Goal: Task Accomplishment & Management: Use online tool/utility

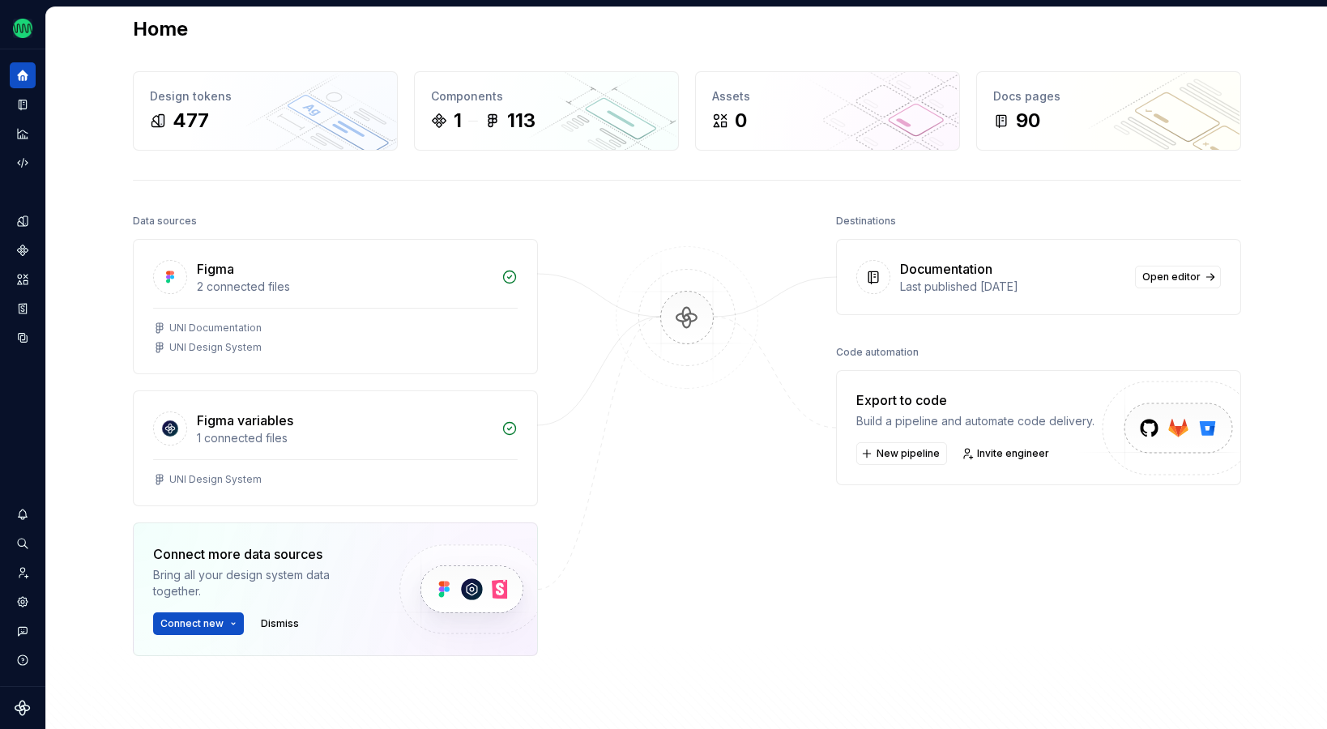
scroll to position [48, 0]
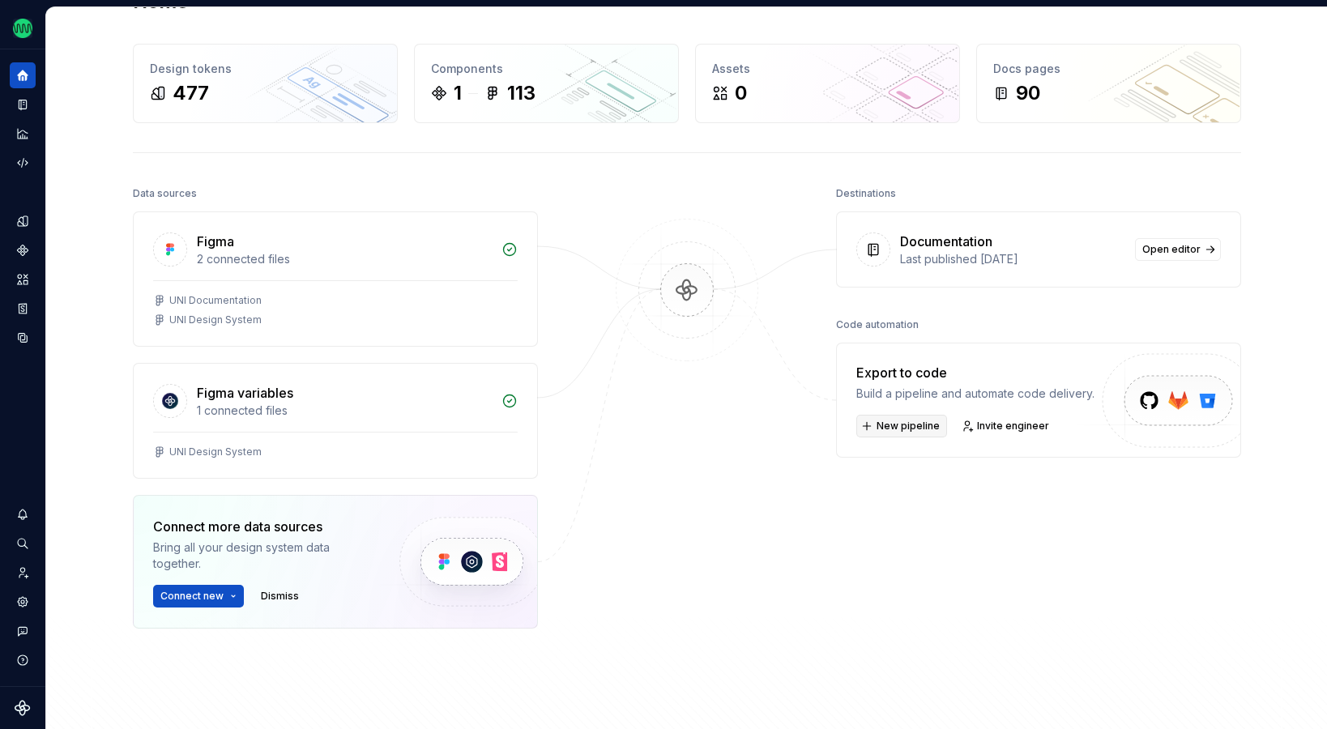
click at [911, 432] on span "New pipeline" at bounding box center [907, 426] width 63 height 13
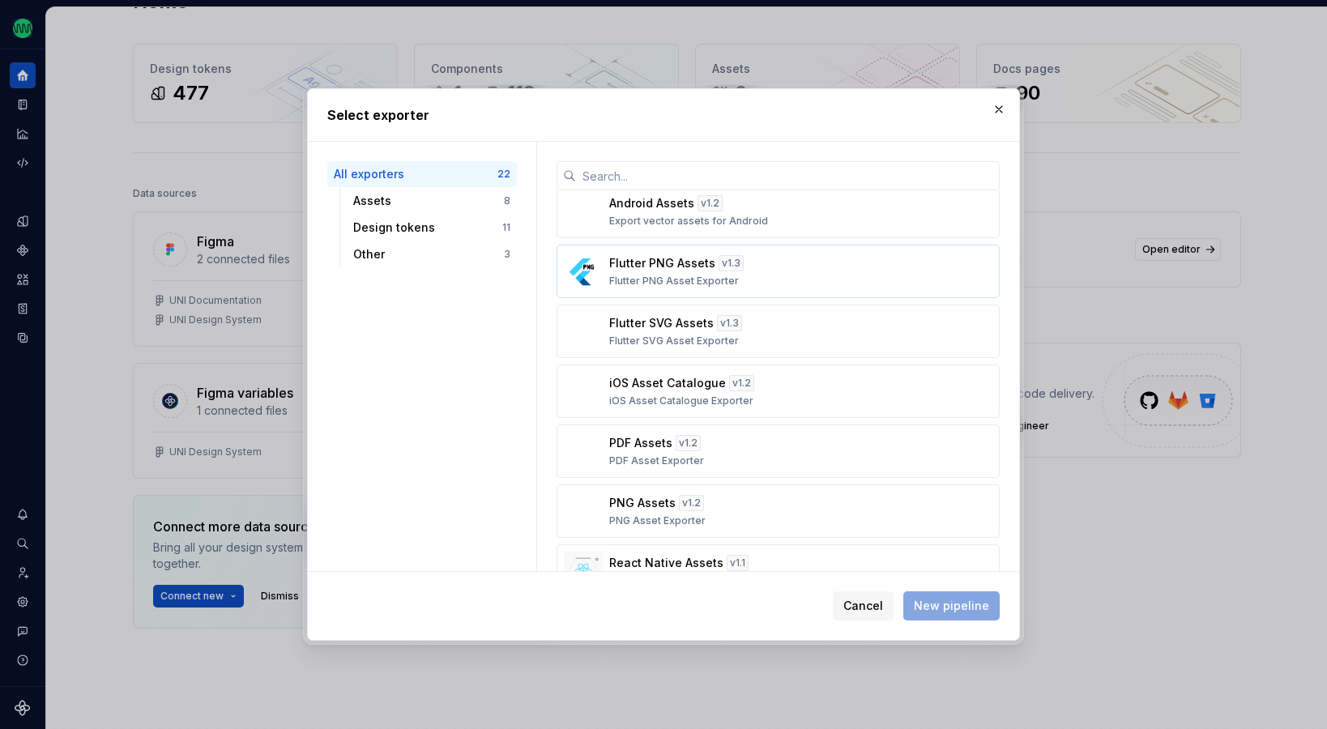
scroll to position [0, 0]
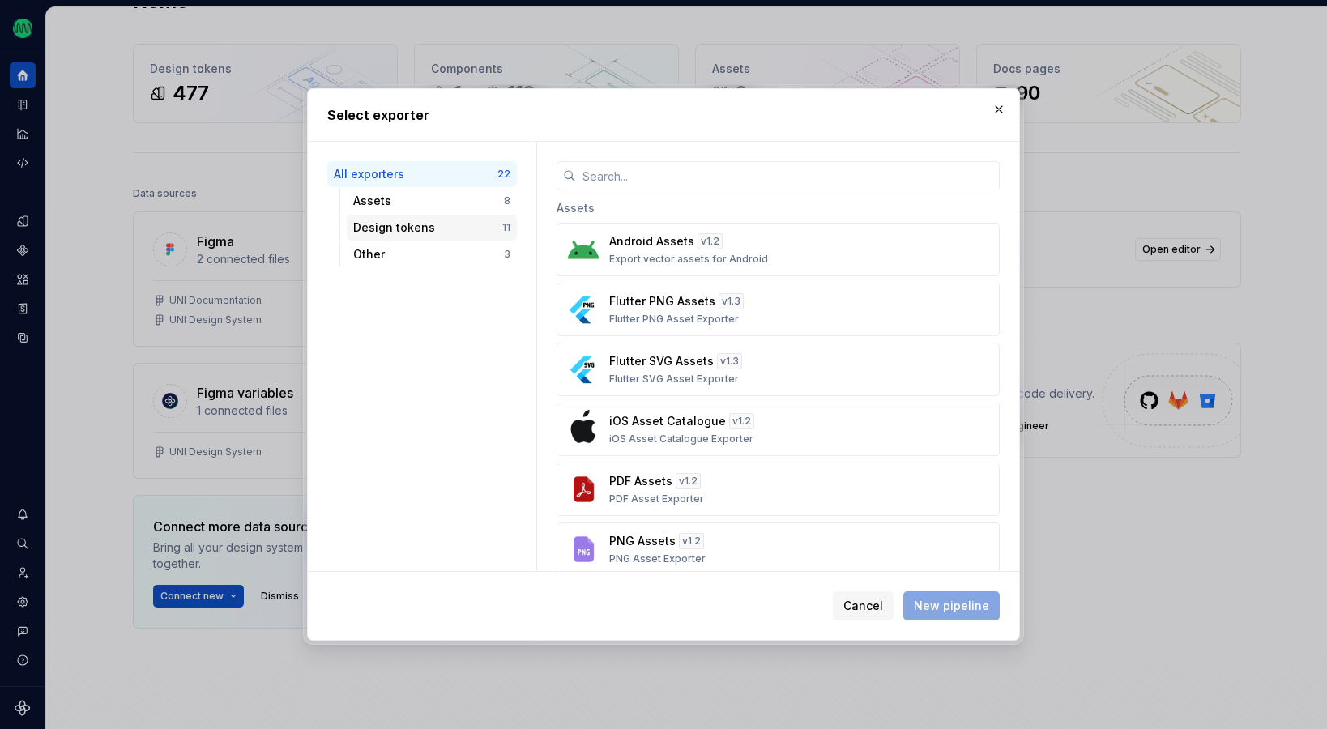
click at [406, 226] on div "Design tokens" at bounding box center [427, 228] width 149 height 16
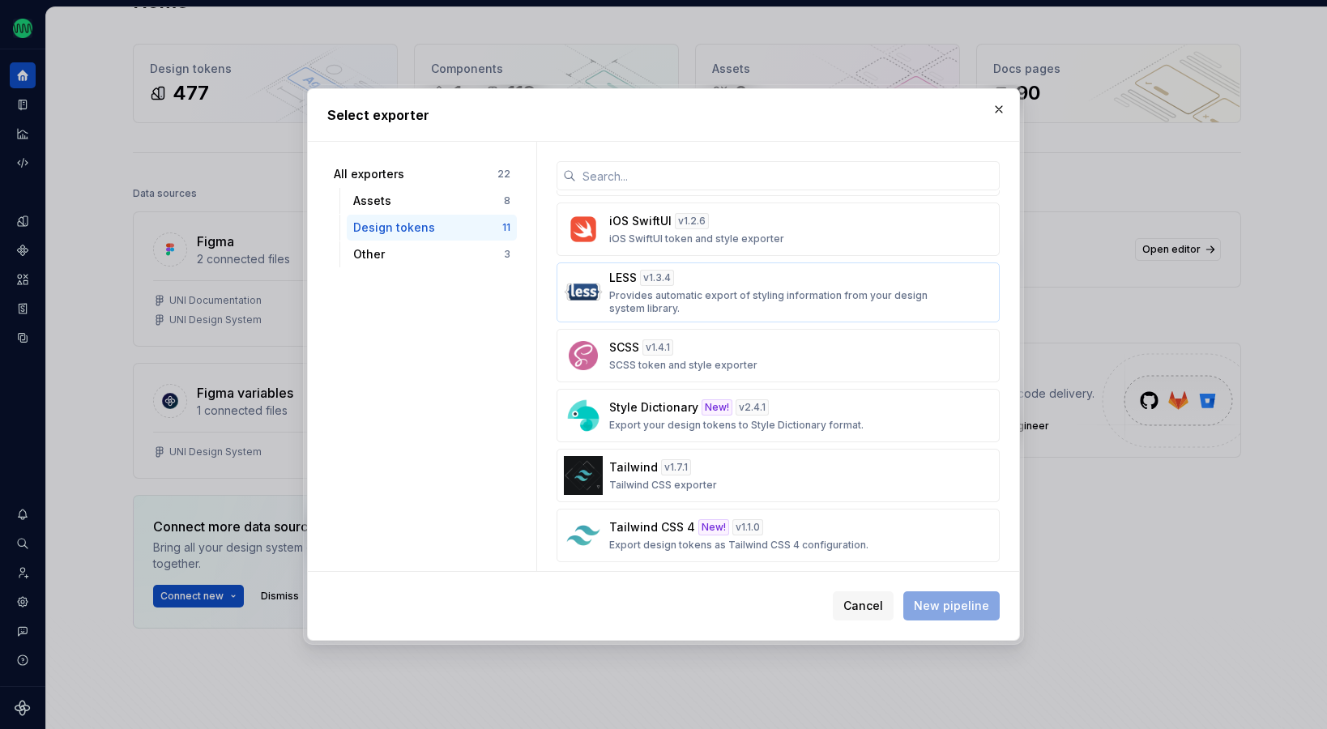
scroll to position [305, 0]
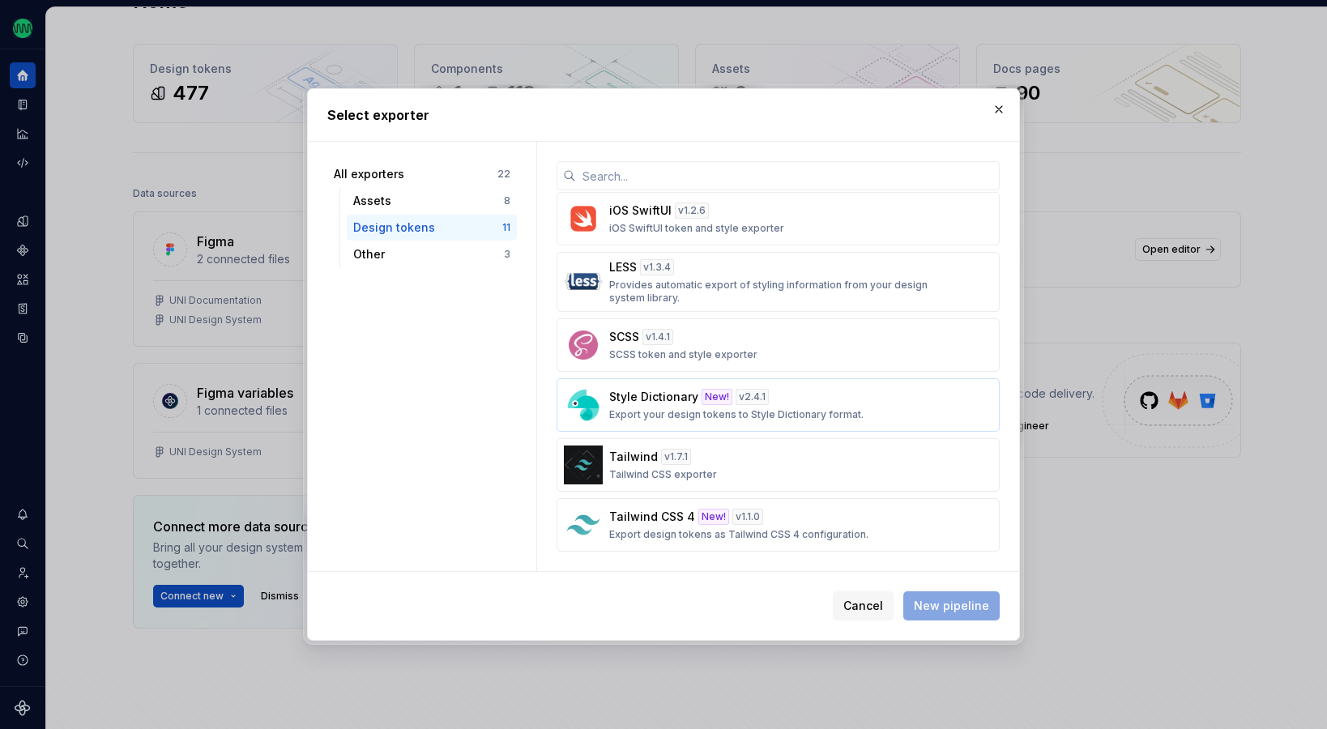
click at [795, 416] on p "Export your design tokens to Style Dictionary format." at bounding box center [736, 414] width 254 height 13
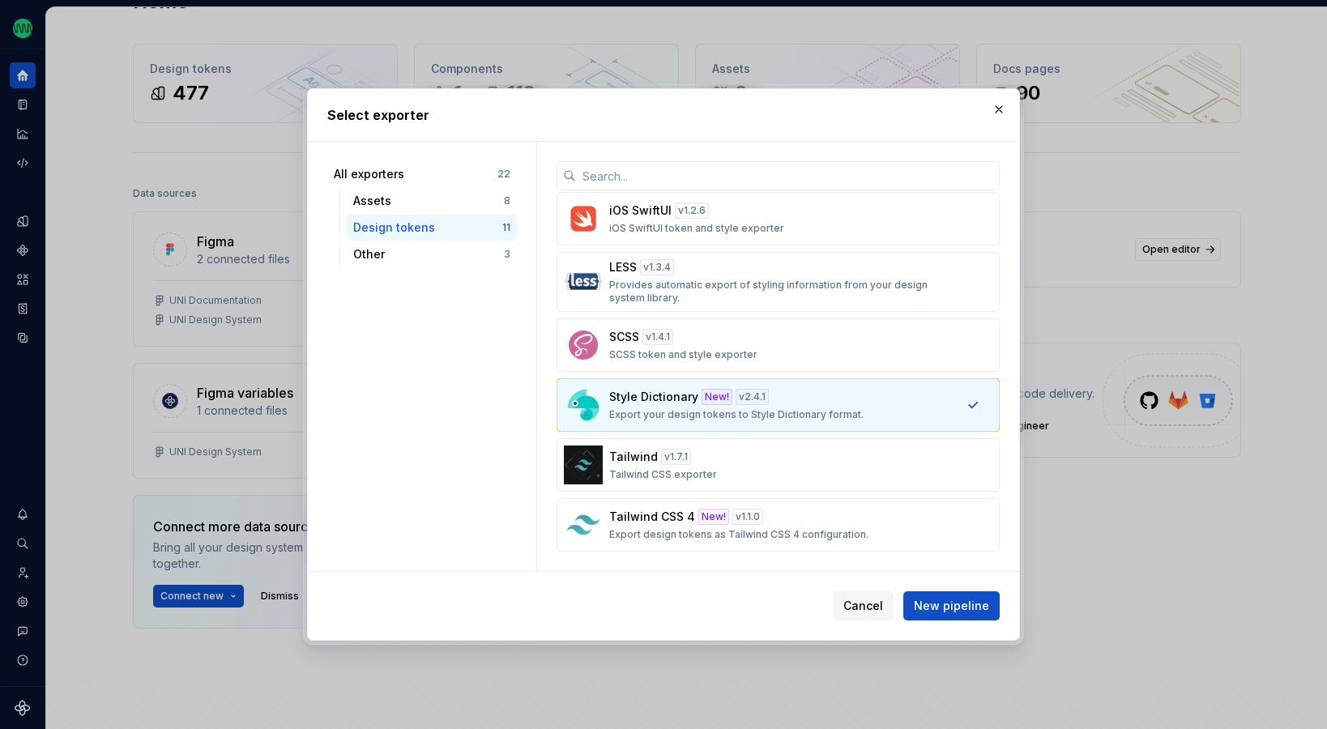
click at [795, 416] on p "Export your design tokens to Style Dictionary format." at bounding box center [736, 414] width 254 height 13
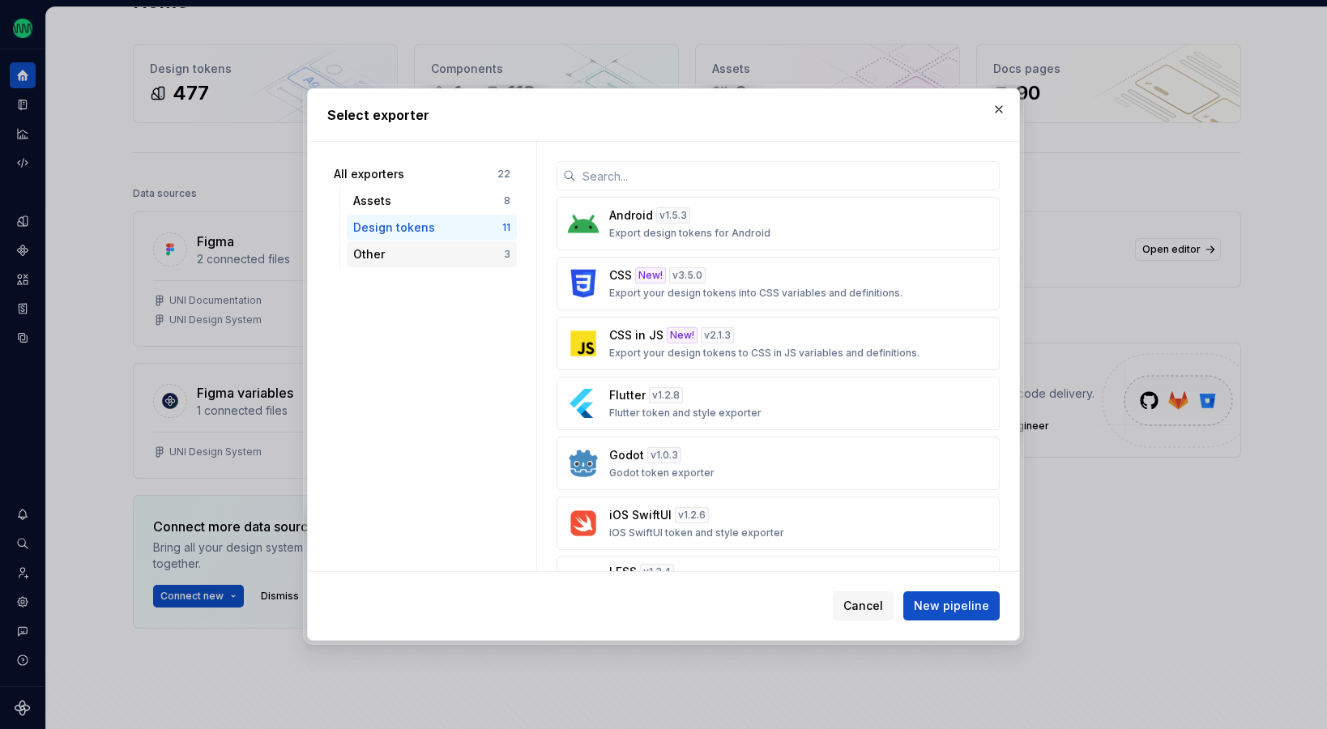
click at [463, 259] on div "Other" at bounding box center [428, 254] width 151 height 16
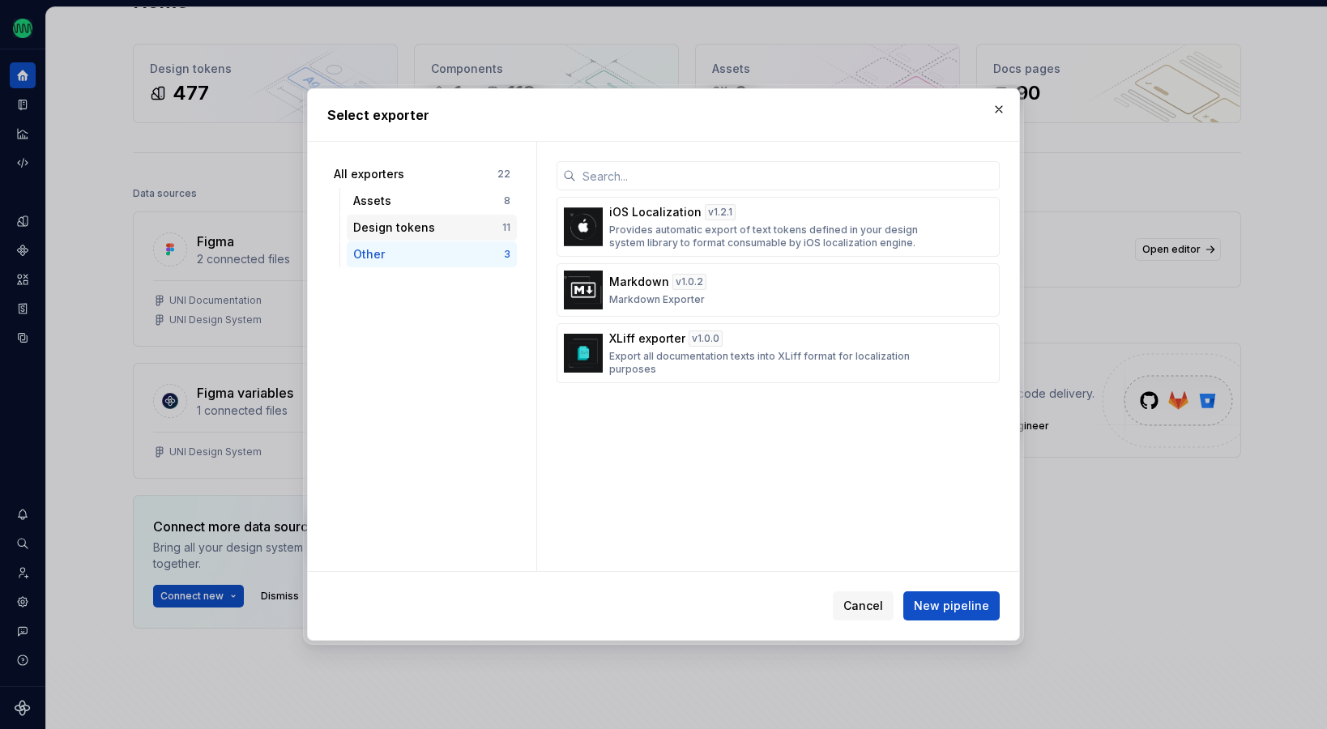
click at [460, 229] on div "Design tokens" at bounding box center [427, 228] width 149 height 16
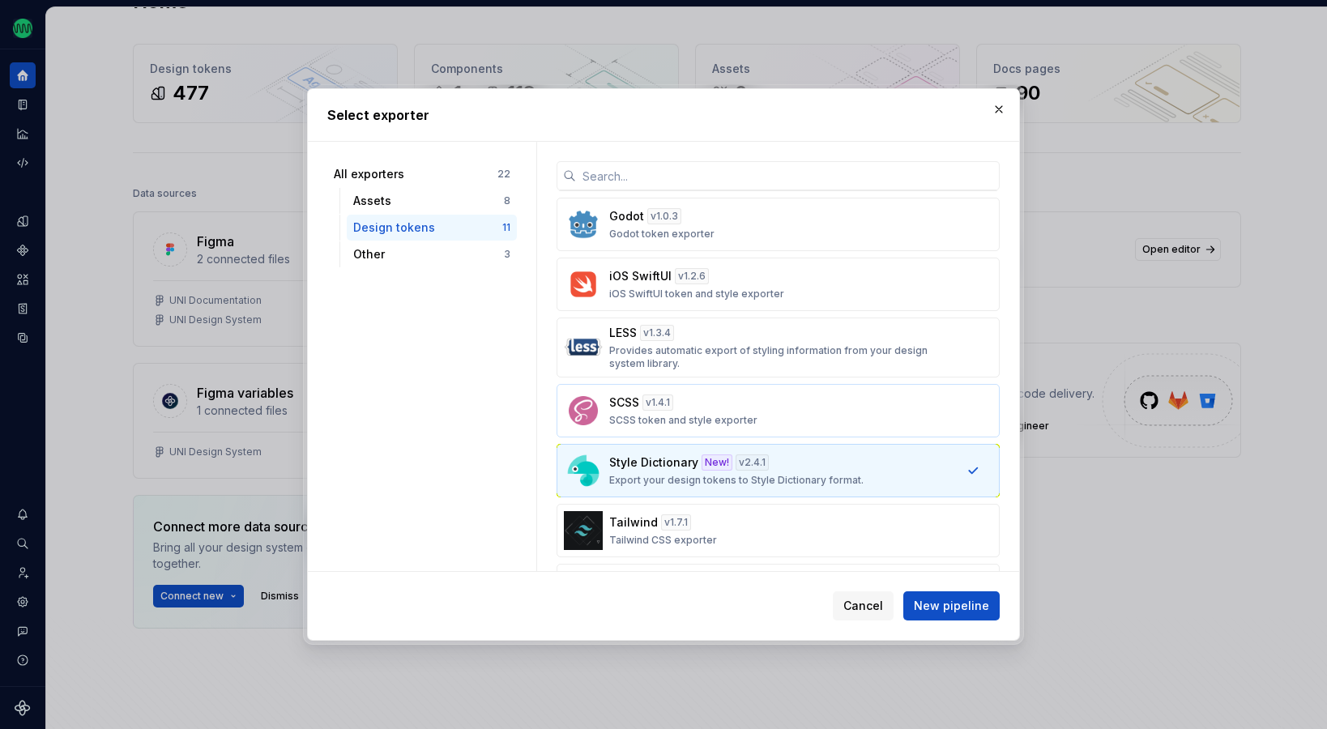
scroll to position [240, 0]
click at [740, 405] on div "SCSS v 1.4.1 SCSS token and style exporter" at bounding box center [773, 410] width 328 height 32
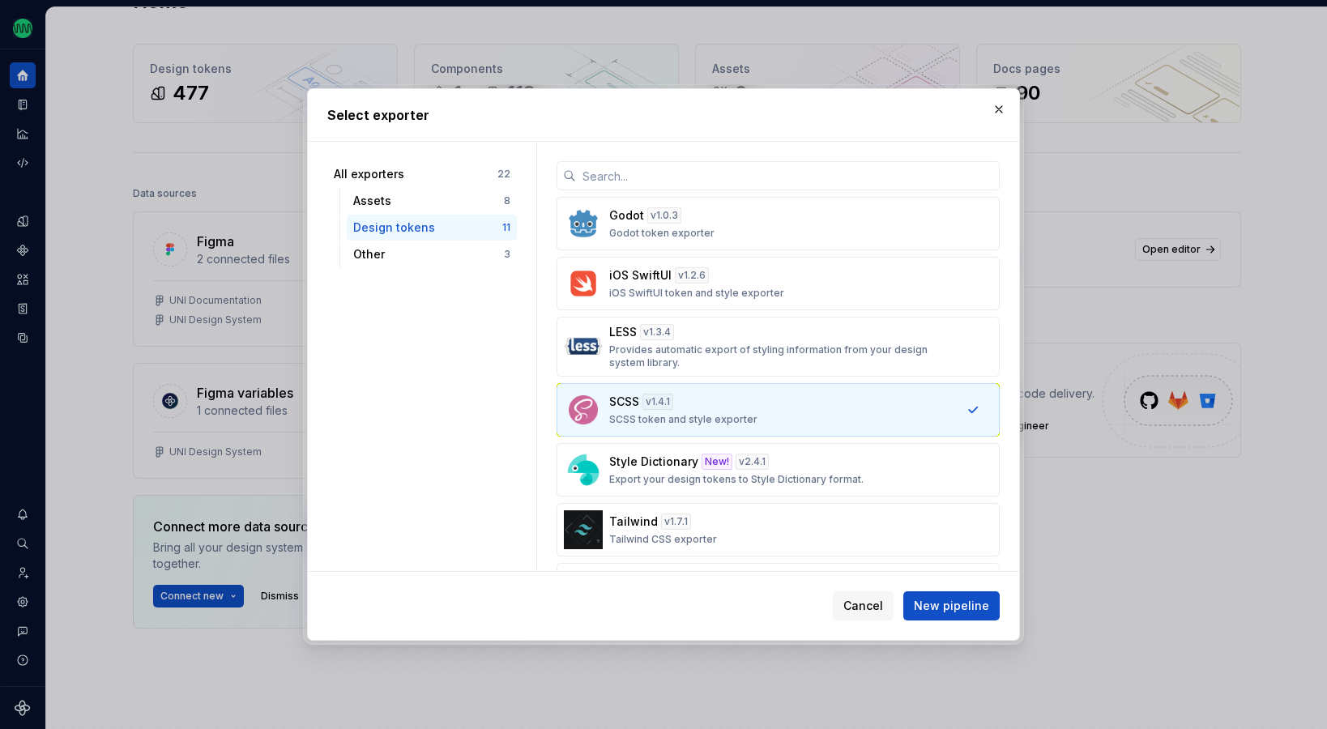
scroll to position [0, 0]
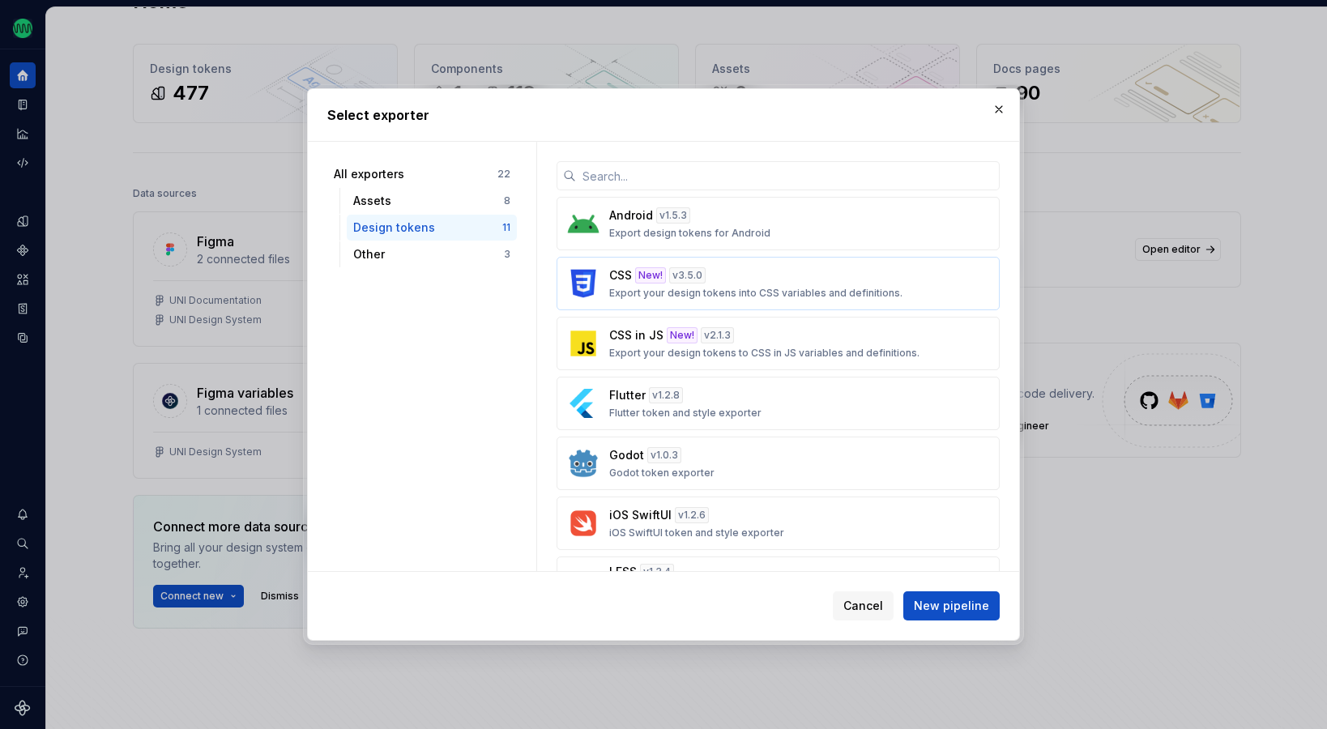
click at [677, 277] on div "v 3.5.0" at bounding box center [687, 275] width 36 height 16
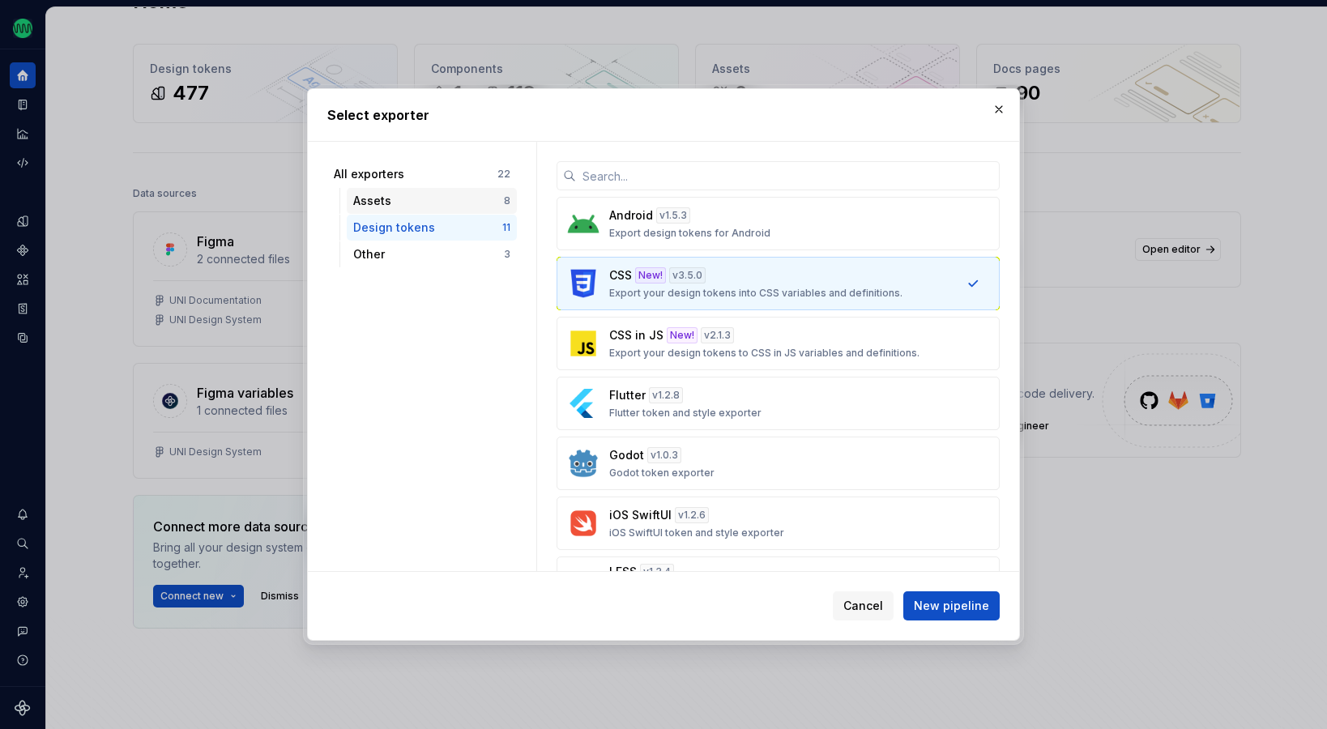
click at [403, 203] on div "Assets" at bounding box center [428, 201] width 151 height 16
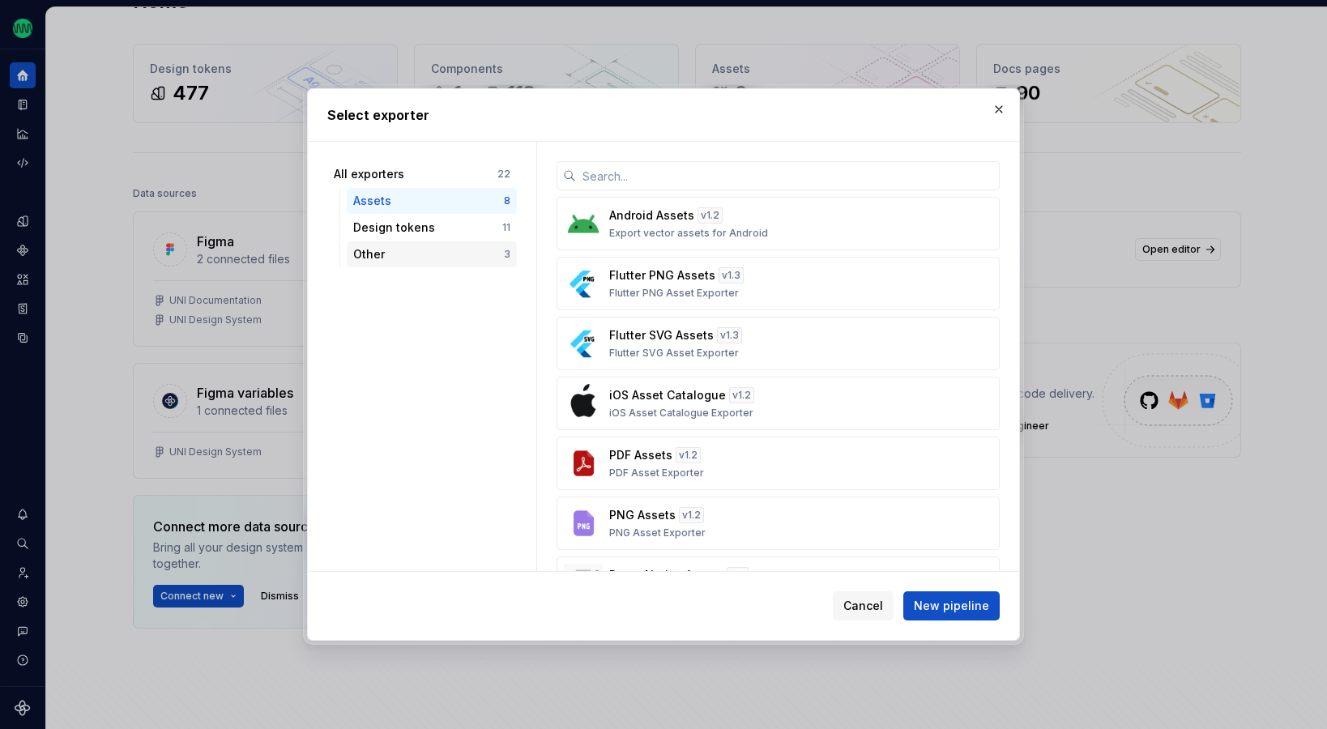
click at [415, 249] on div "Other" at bounding box center [428, 254] width 151 height 16
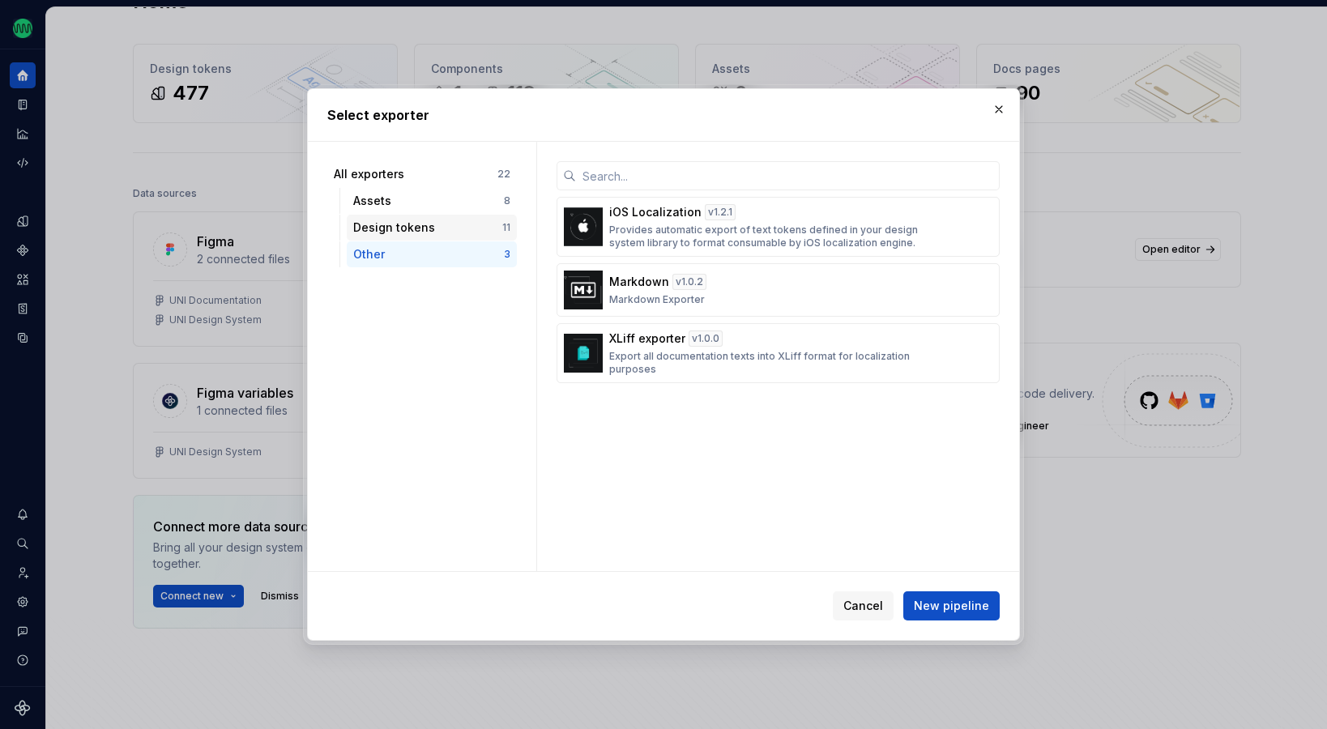
click at [420, 228] on div "Design tokens" at bounding box center [427, 228] width 149 height 16
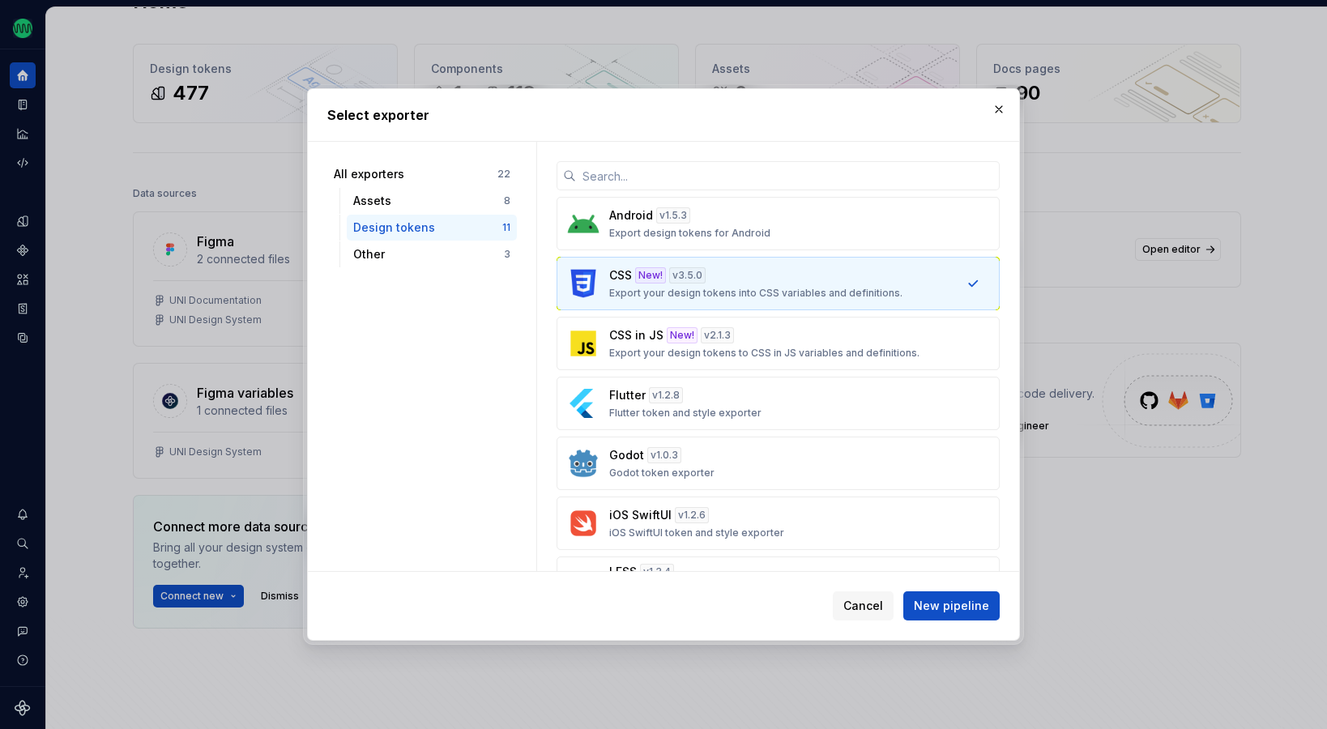
click at [756, 285] on div "CSS New! v 3.5.0 Export your design tokens into CSS variables and definitions." at bounding box center [773, 283] width 328 height 32
click at [952, 592] on button "New pipeline" at bounding box center [951, 605] width 96 height 29
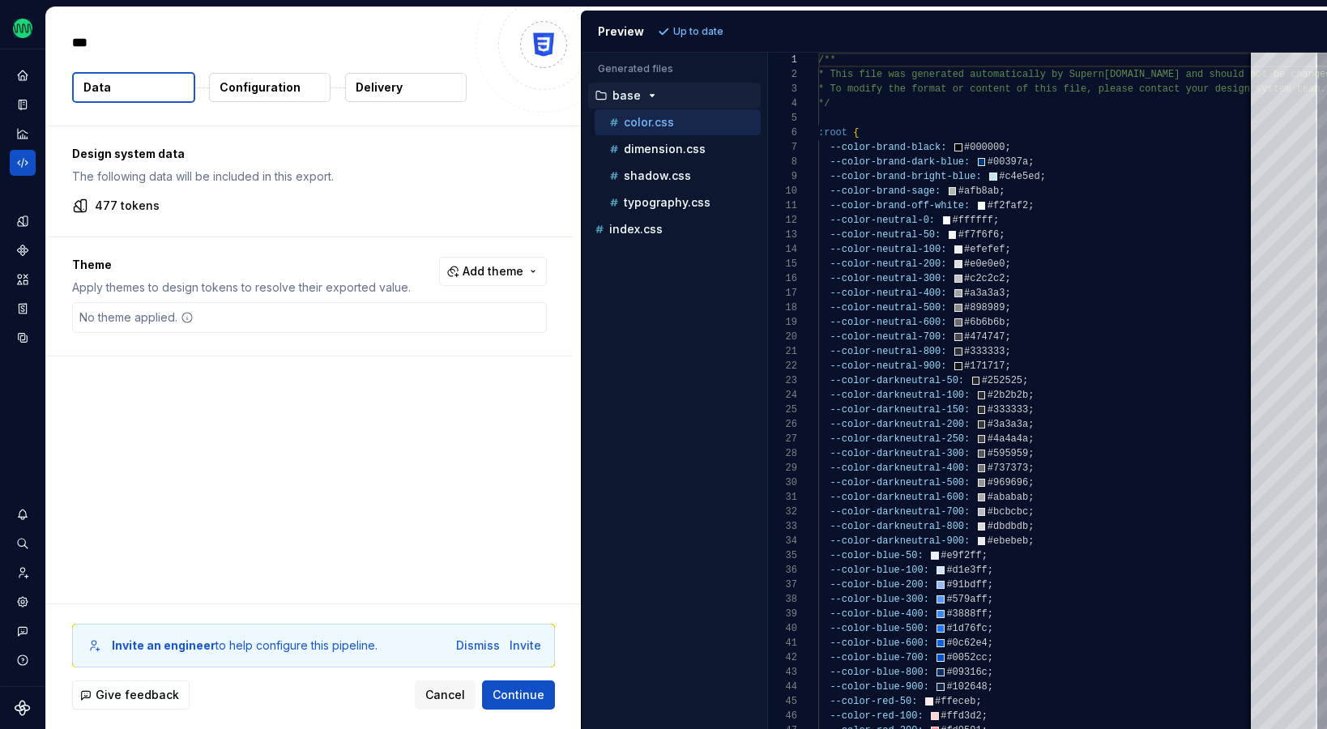
click at [254, 85] on p "Configuration" at bounding box center [260, 87] width 81 height 16
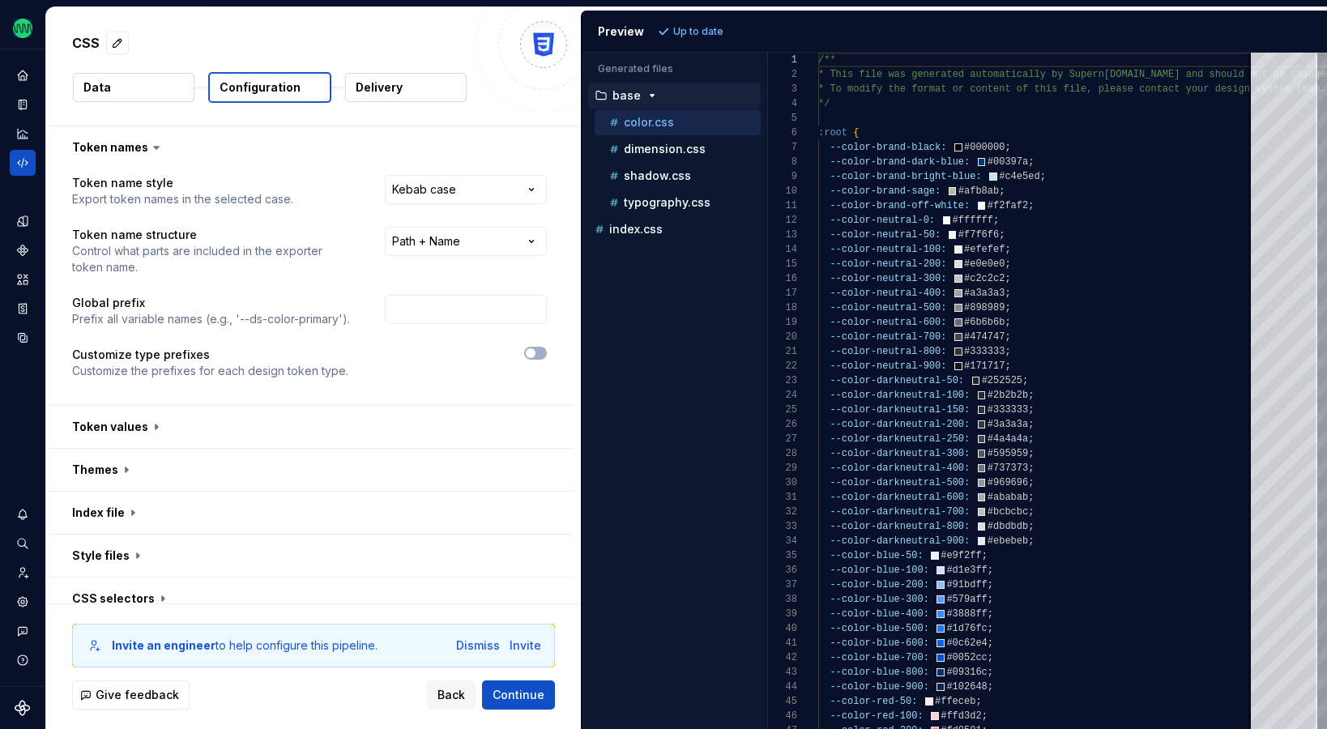
click at [258, 83] on p "Configuration" at bounding box center [260, 87] width 81 height 16
click at [442, 190] on html "**********" at bounding box center [663, 364] width 1327 height 729
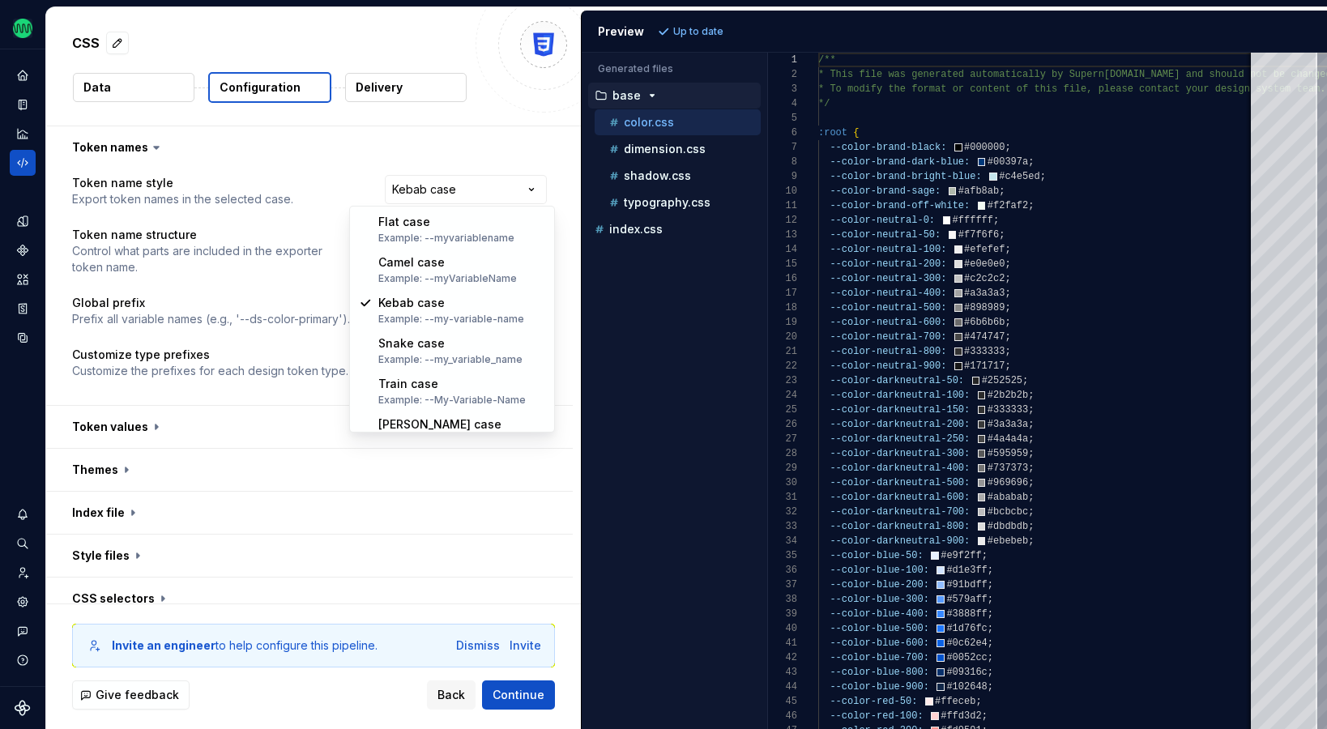
click at [397, 150] on html "**********" at bounding box center [663, 364] width 1327 height 729
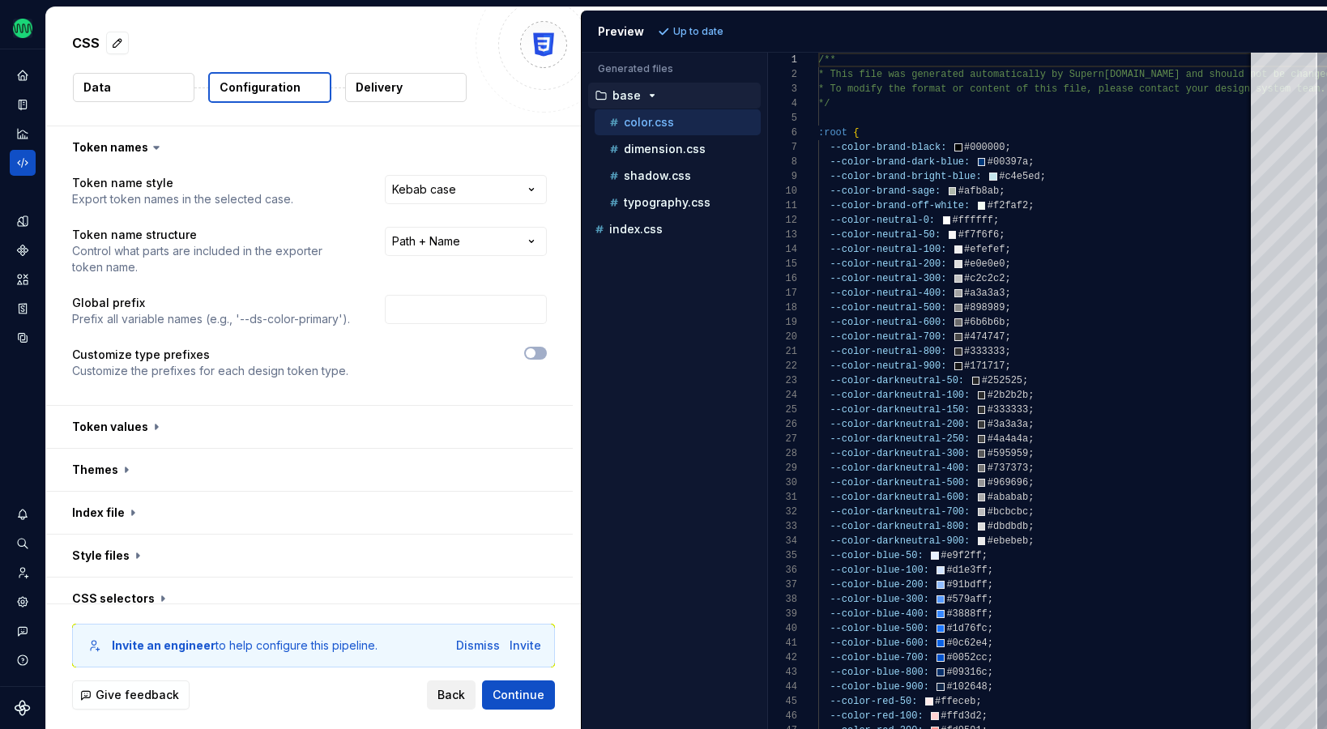
click at [461, 697] on span "Back" at bounding box center [451, 695] width 28 height 16
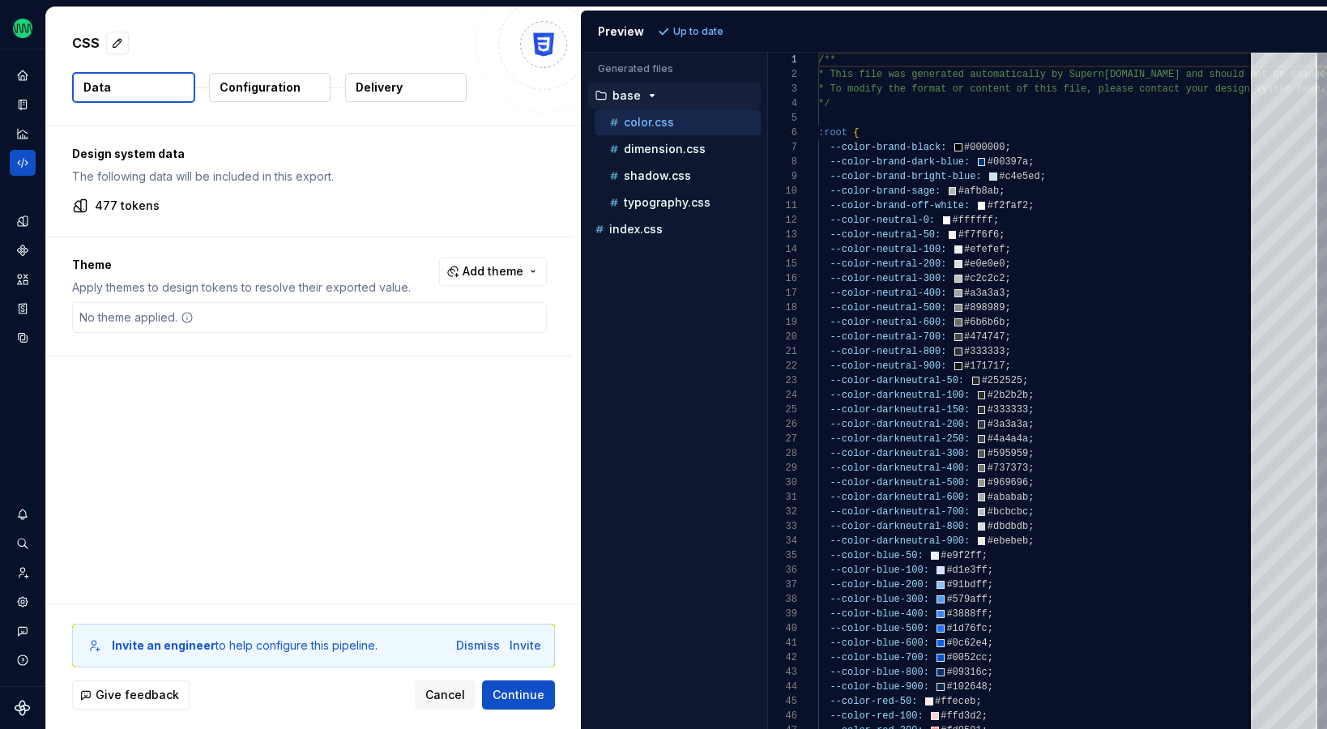
click at [366, 91] on p "Delivery" at bounding box center [379, 87] width 47 height 16
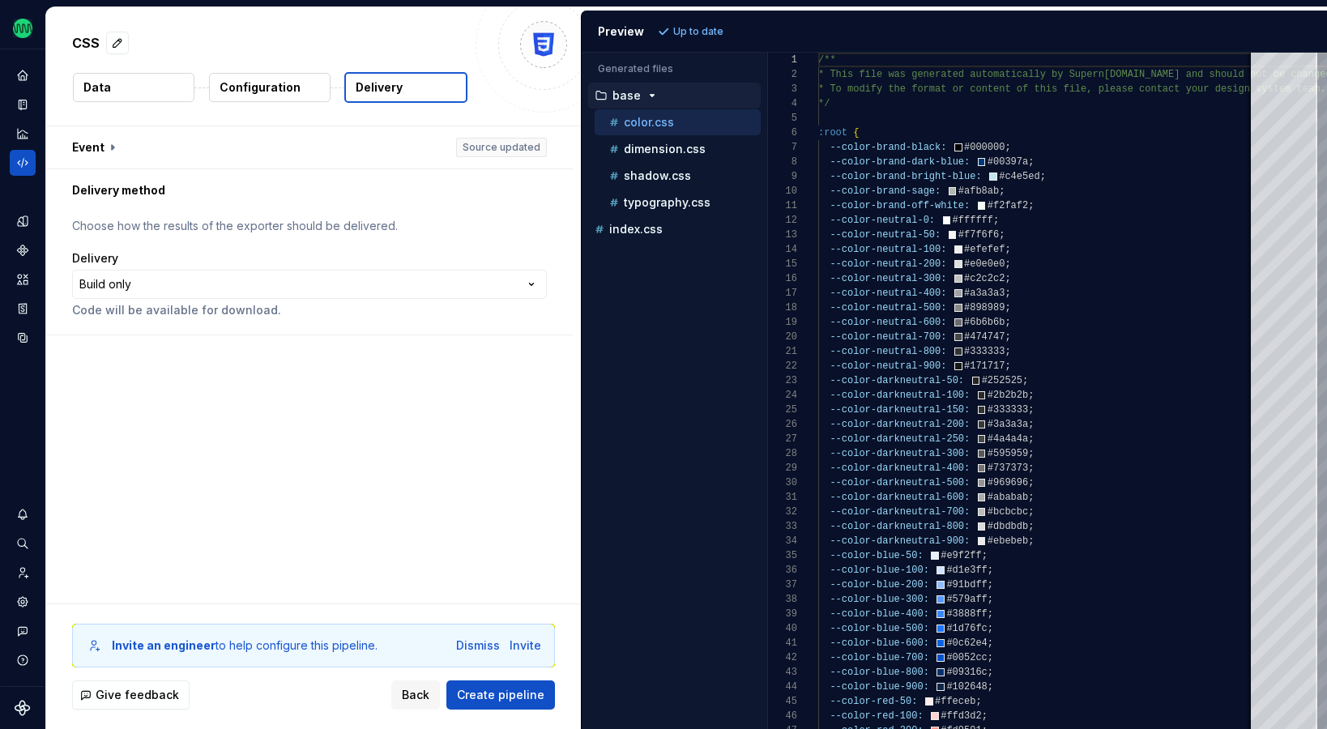
click at [266, 88] on p "Configuration" at bounding box center [260, 87] width 81 height 16
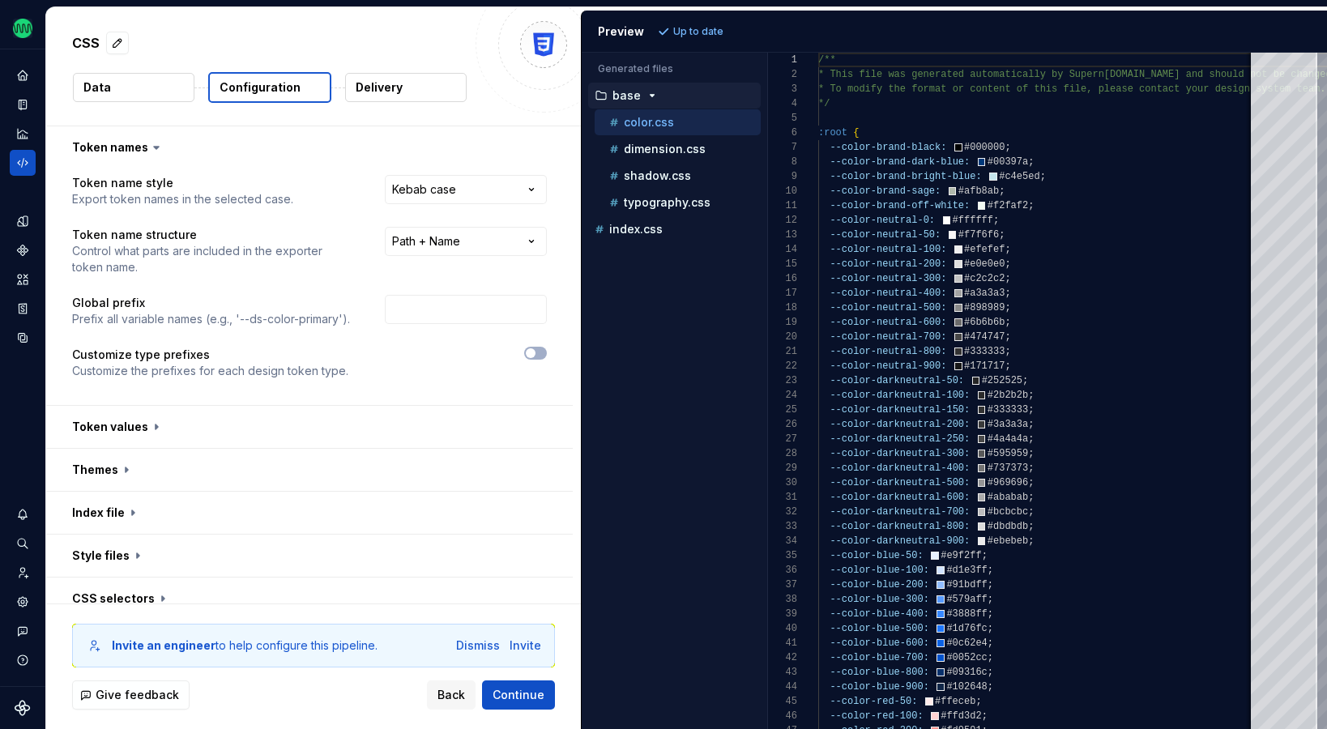
click at [130, 101] on button "Data" at bounding box center [133, 87] width 121 height 29
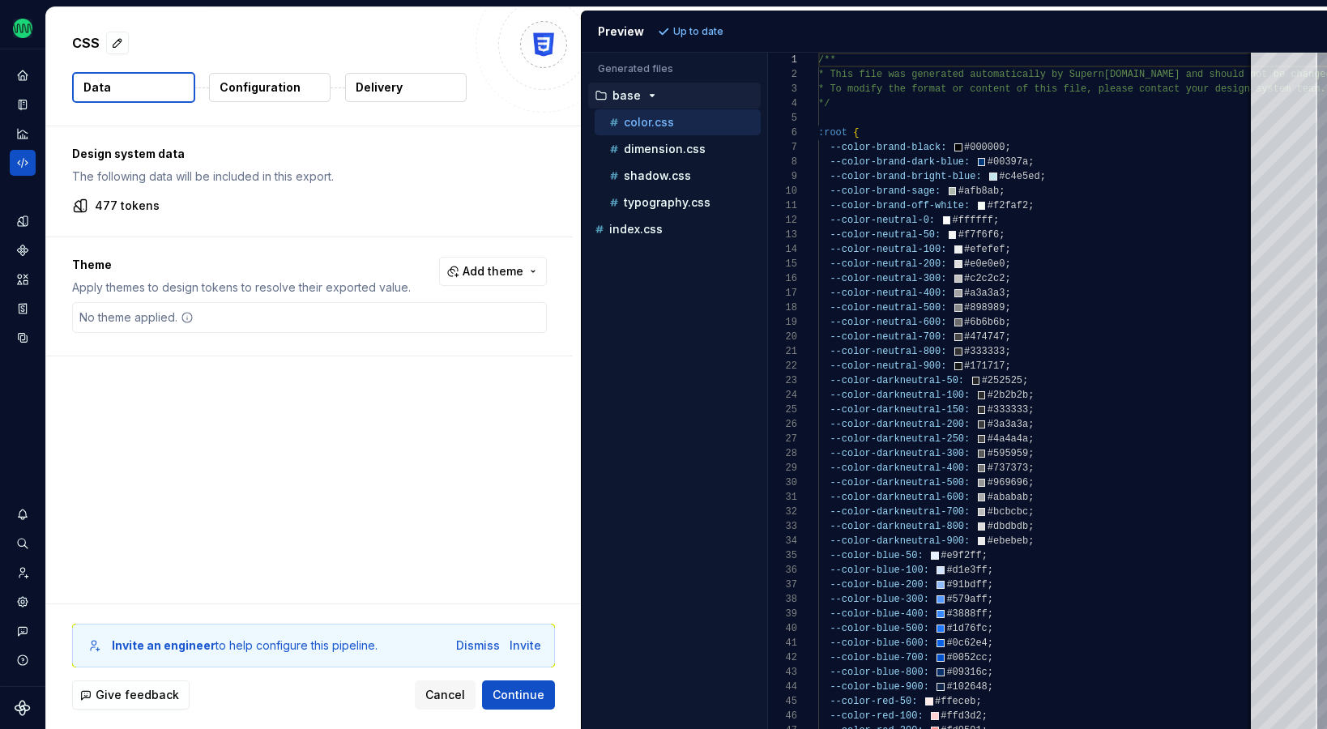
click at [249, 93] on p "Configuration" at bounding box center [260, 87] width 81 height 16
click at [369, 93] on p "Delivery" at bounding box center [379, 87] width 47 height 16
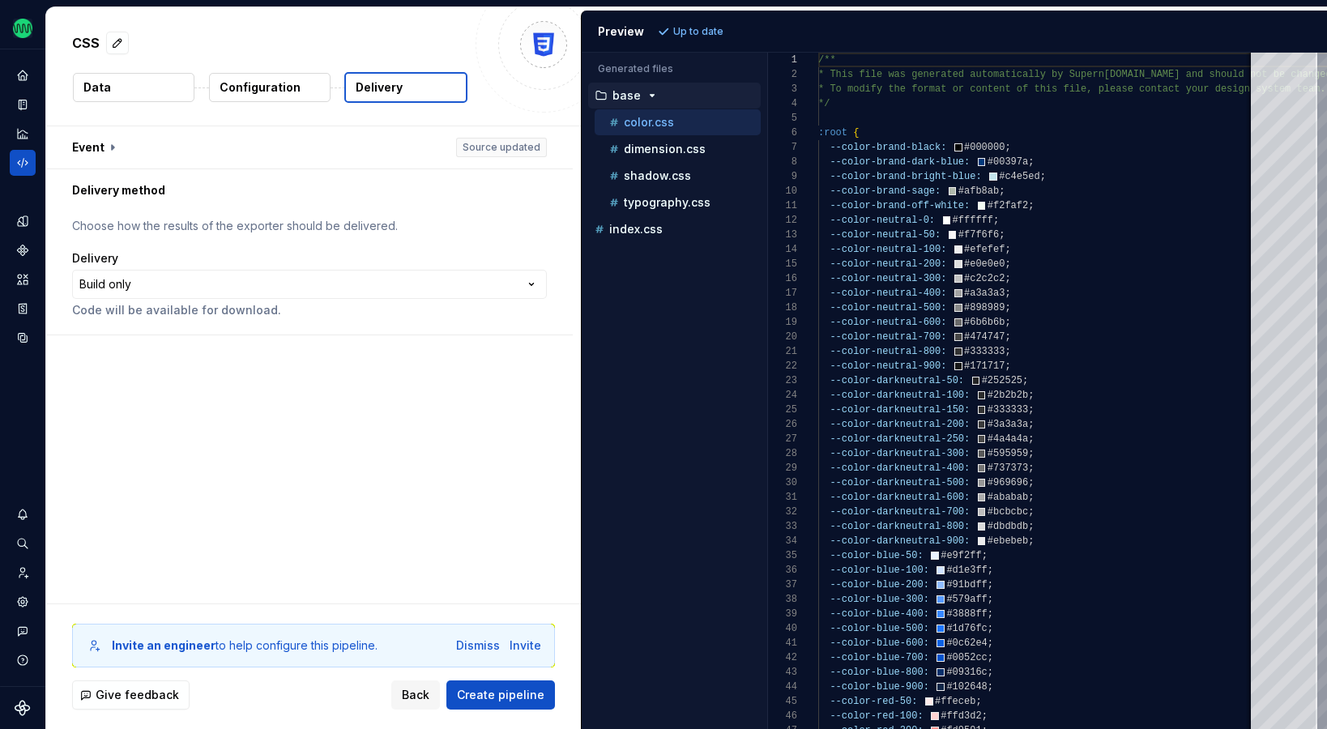
click at [271, 78] on button "Configuration" at bounding box center [269, 87] width 121 height 29
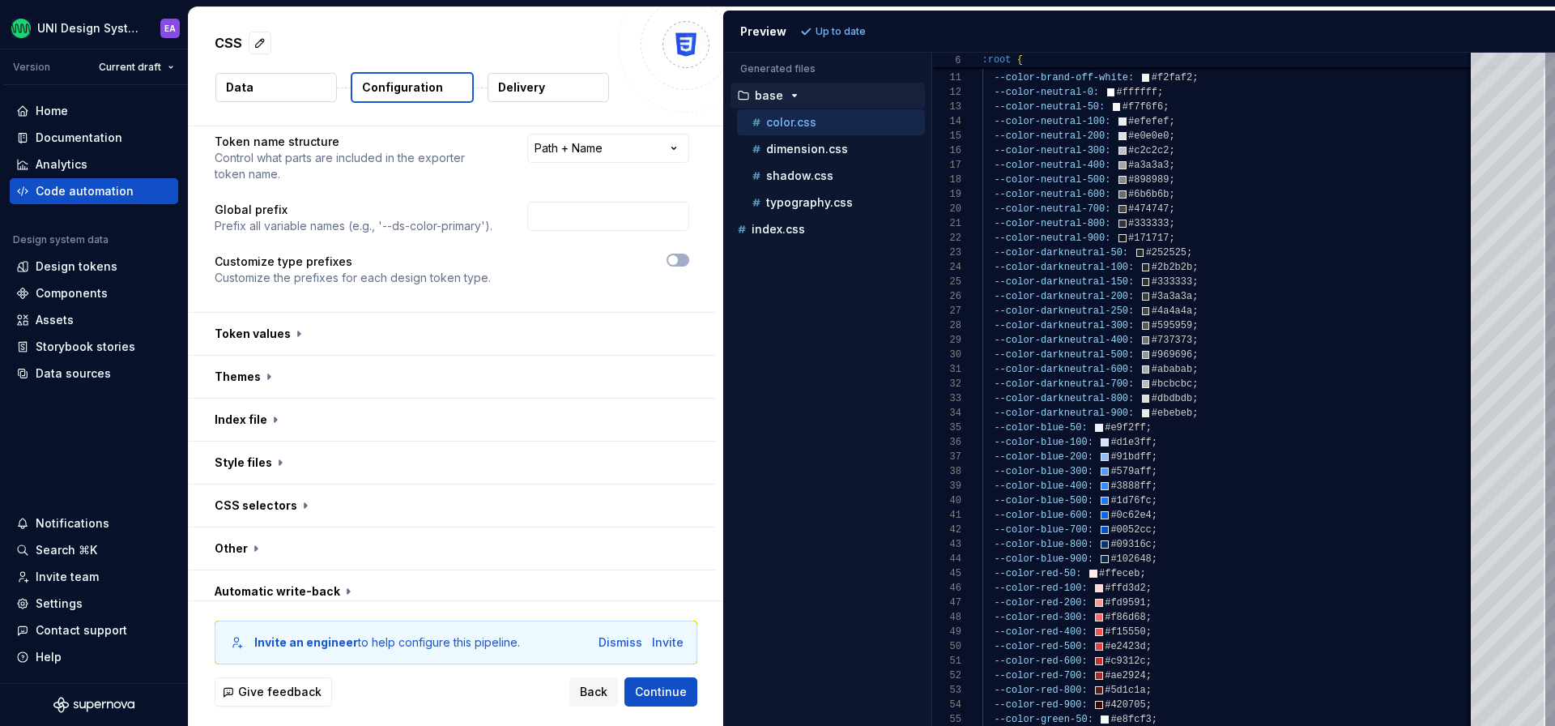
scroll to position [94, 0]
click at [286, 335] on button "button" at bounding box center [452, 333] width 526 height 42
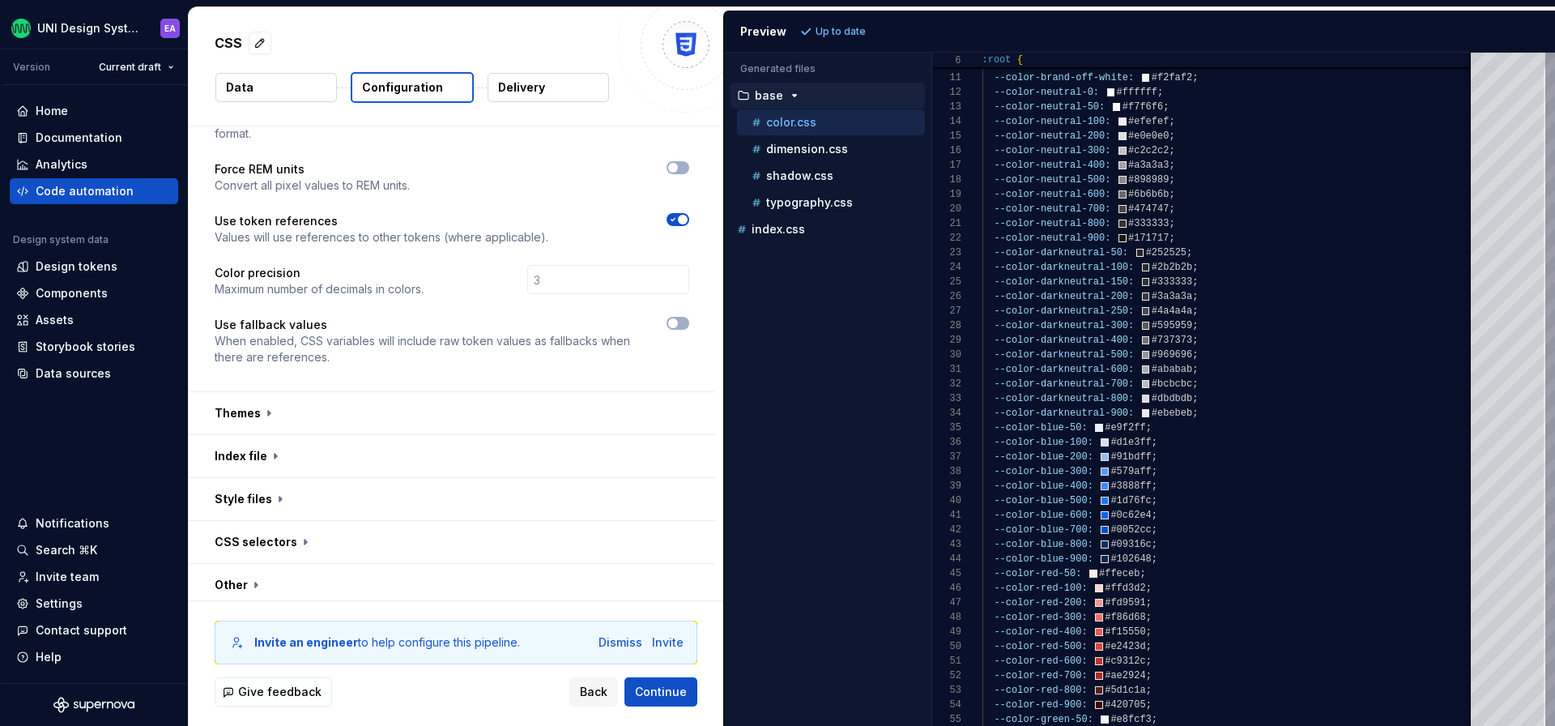
scroll to position [0, 0]
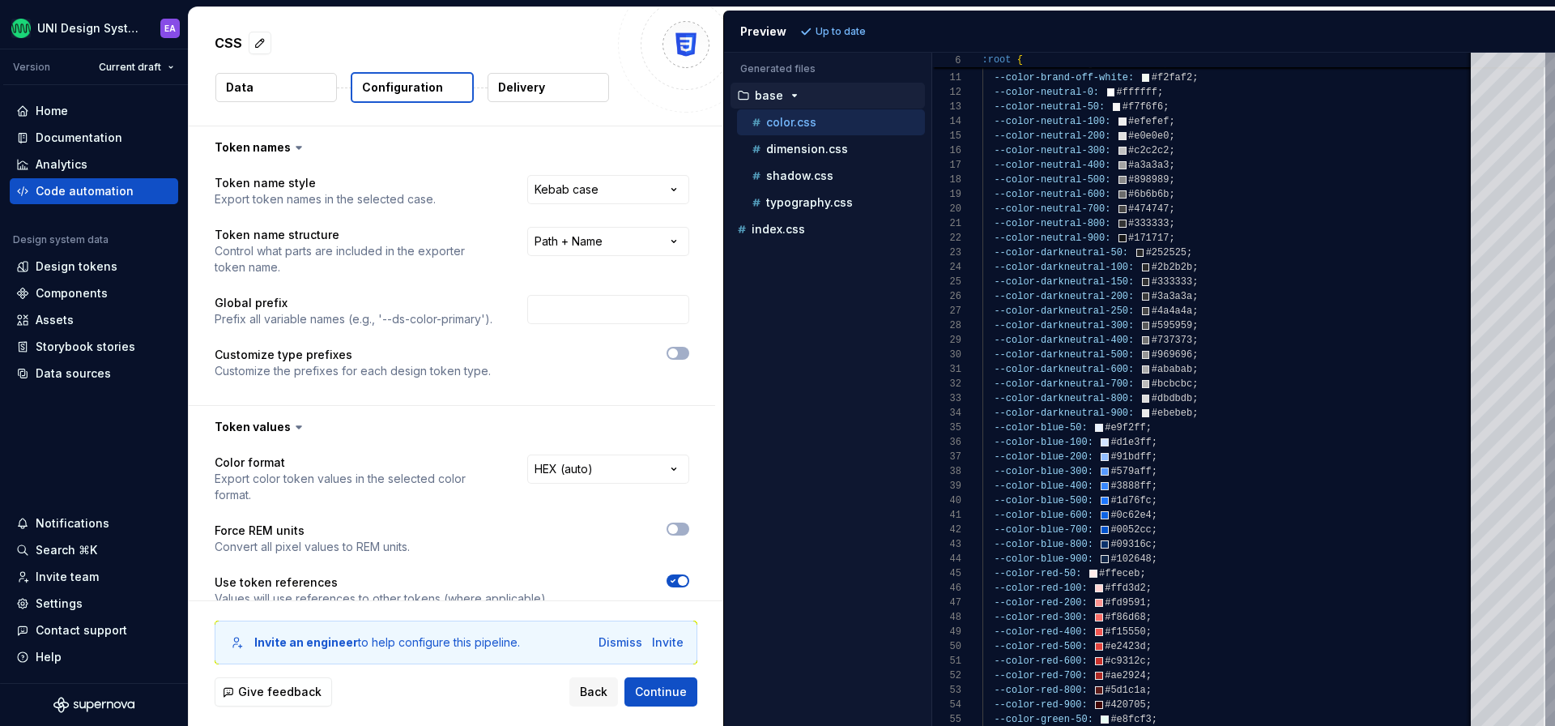
click at [297, 423] on icon at bounding box center [299, 427] width 16 height 16
click at [292, 147] on icon at bounding box center [299, 147] width 16 height 16
click at [257, 93] on button "Data" at bounding box center [275, 87] width 121 height 29
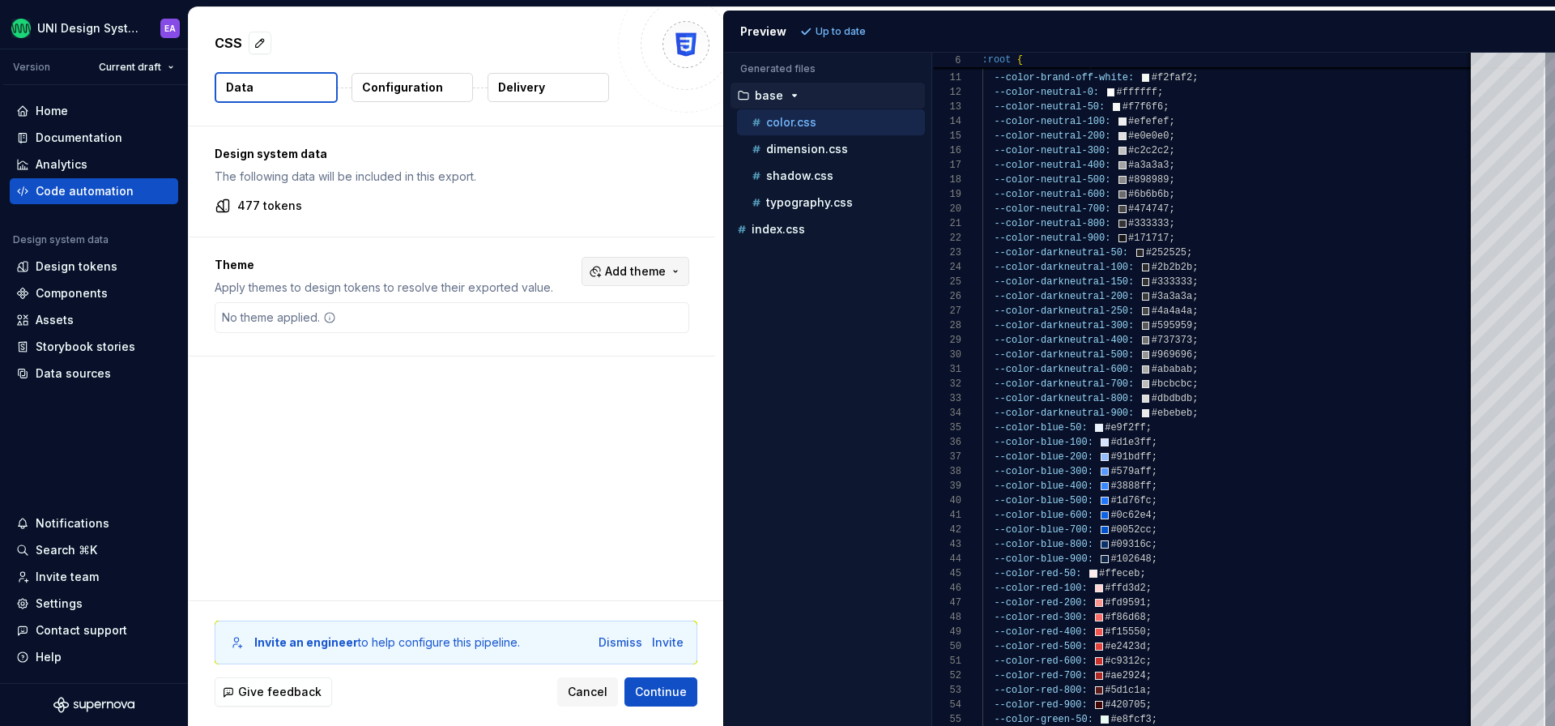
click at [666, 266] on span "Add theme" at bounding box center [635, 271] width 61 height 16
click at [531, 435] on html "UNI Design System EA Version Current draft Home Documentation Analytics Code au…" at bounding box center [777, 363] width 1555 height 726
click at [620, 271] on span "Add theme" at bounding box center [635, 271] width 61 height 16
drag, startPoint x: 496, startPoint y: 418, endPoint x: 484, endPoint y: 409, distance: 15.1
click at [494, 416] on html "UNI Design System EA Version Current draft Home Documentation Analytics Code au…" at bounding box center [777, 363] width 1555 height 726
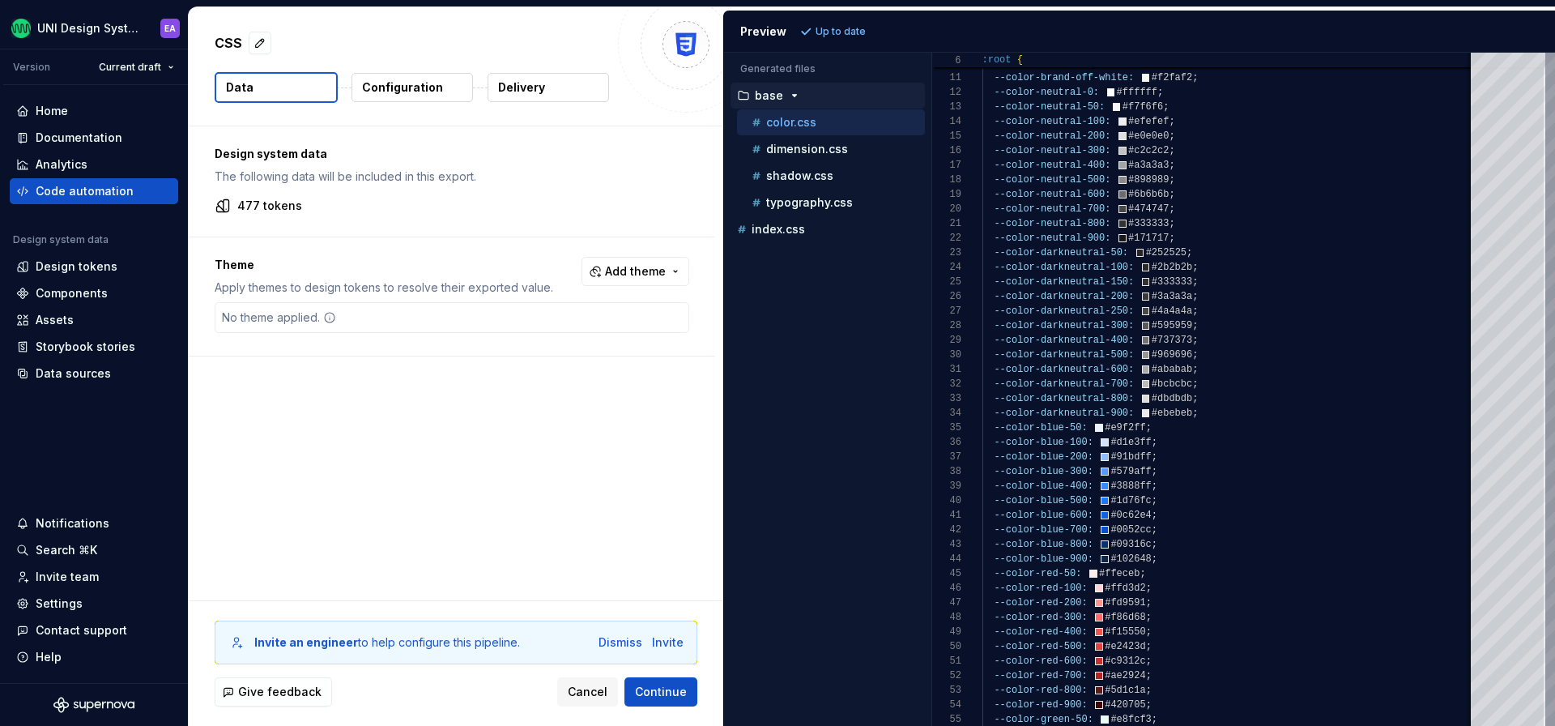
click at [368, 405] on div "Design system data The following data will be included in this export. 477 toke…" at bounding box center [456, 363] width 535 height 474
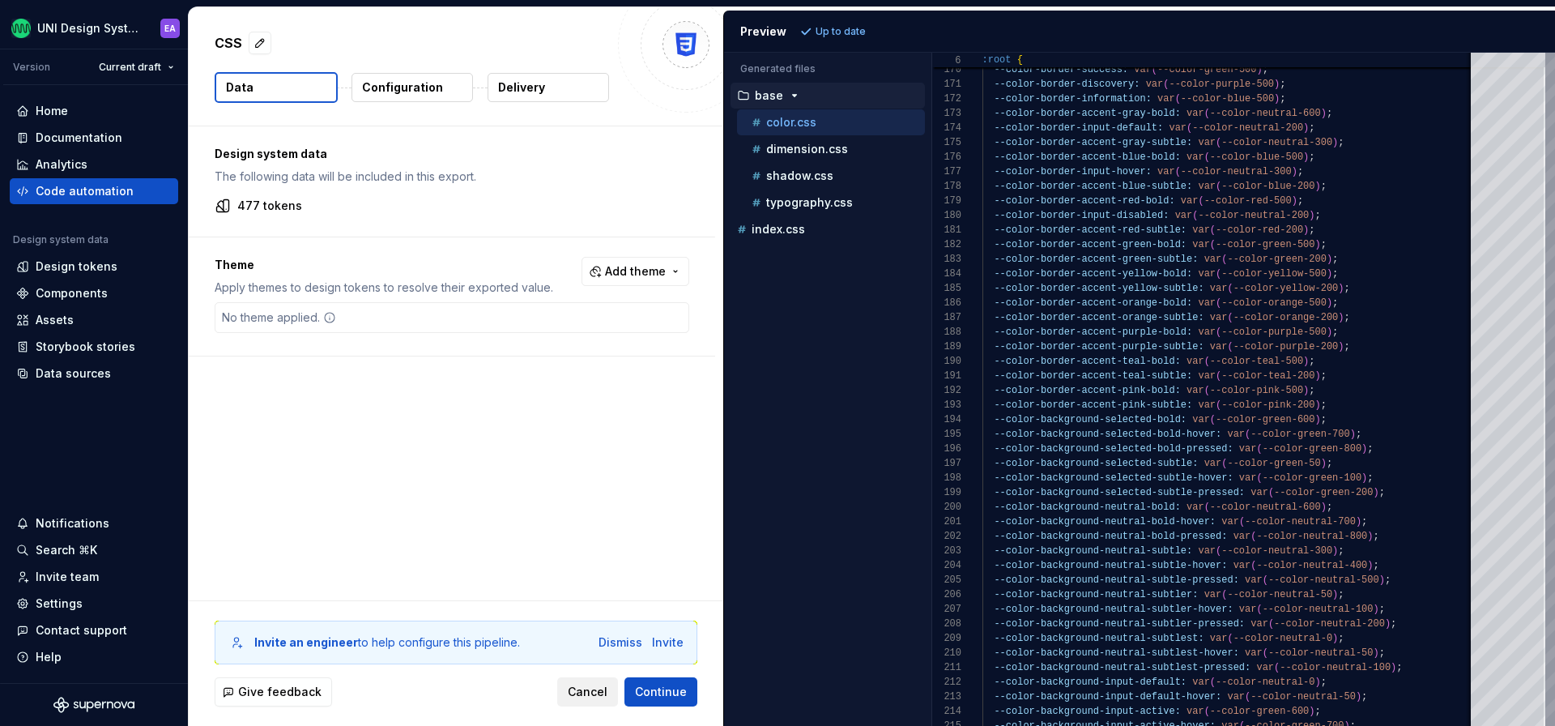
click at [596, 696] on span "Cancel" at bounding box center [588, 692] width 40 height 16
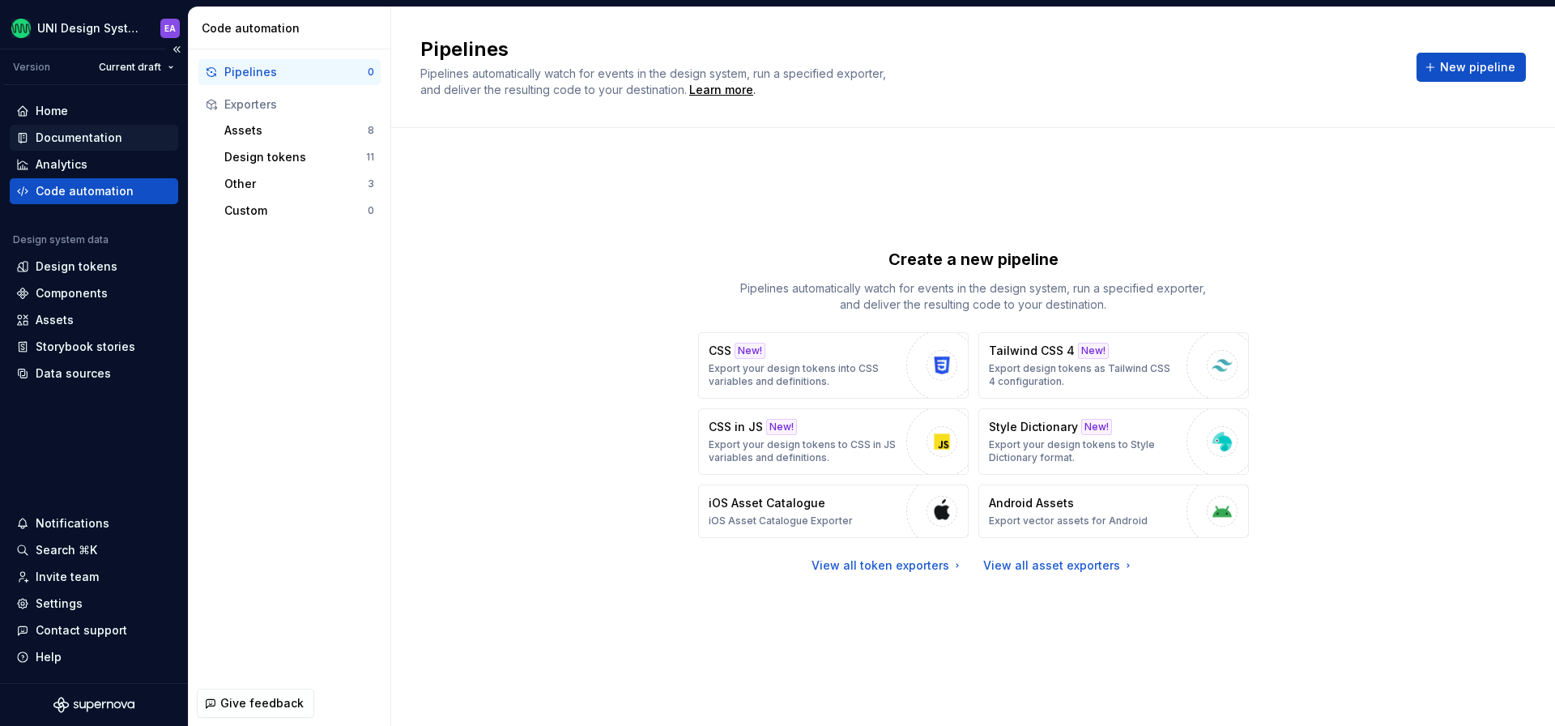
click at [87, 139] on div "Documentation" at bounding box center [79, 138] width 87 height 16
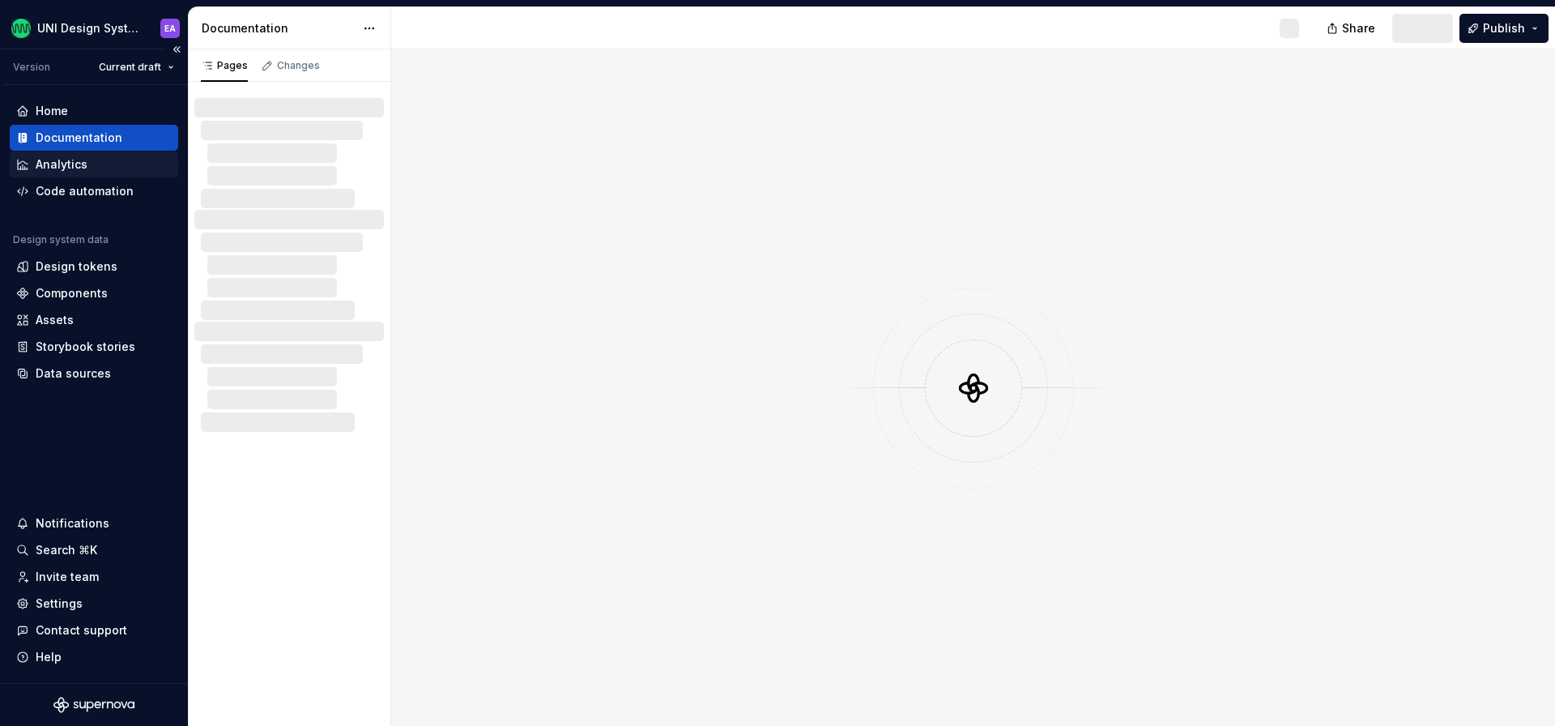
click at [79, 160] on div "Analytics" at bounding box center [62, 164] width 52 height 16
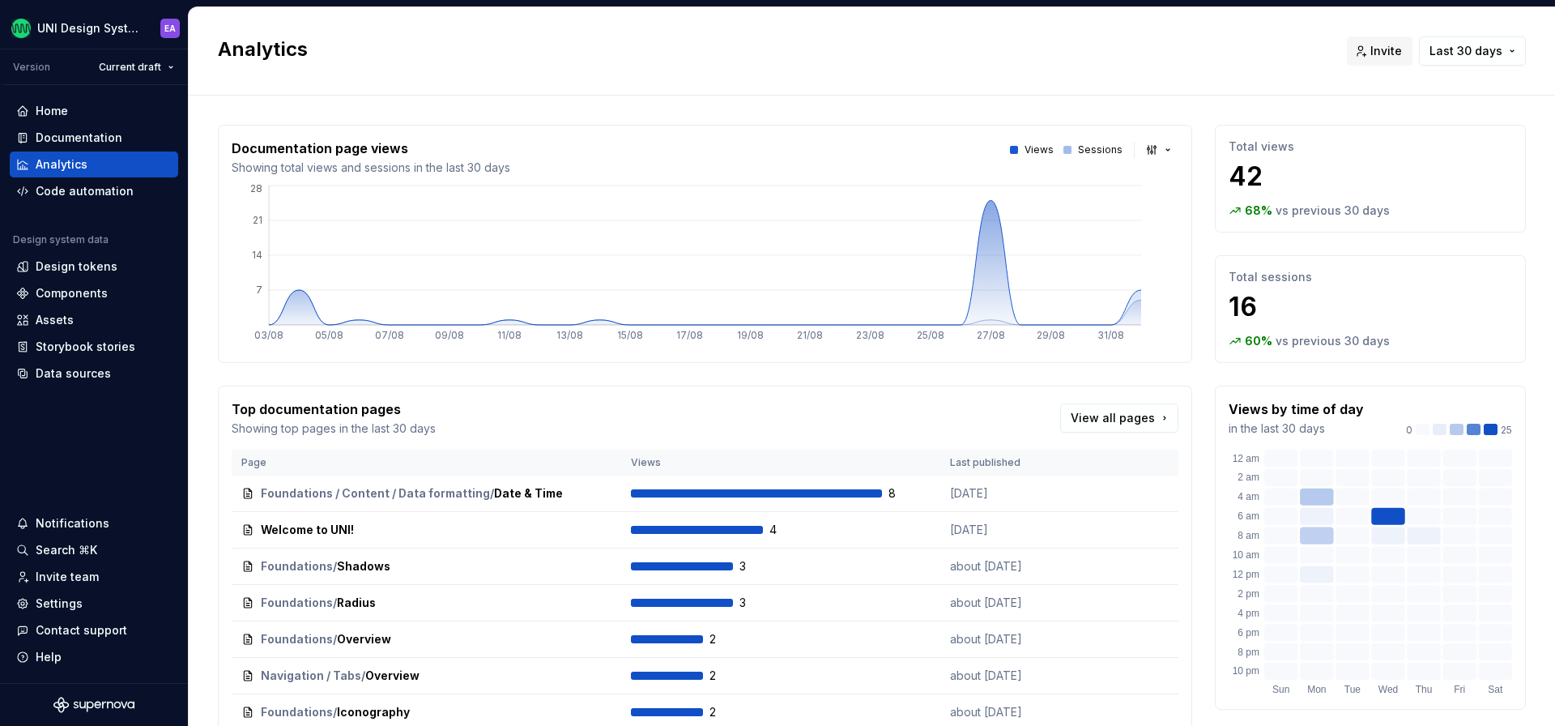
scroll to position [190, 0]
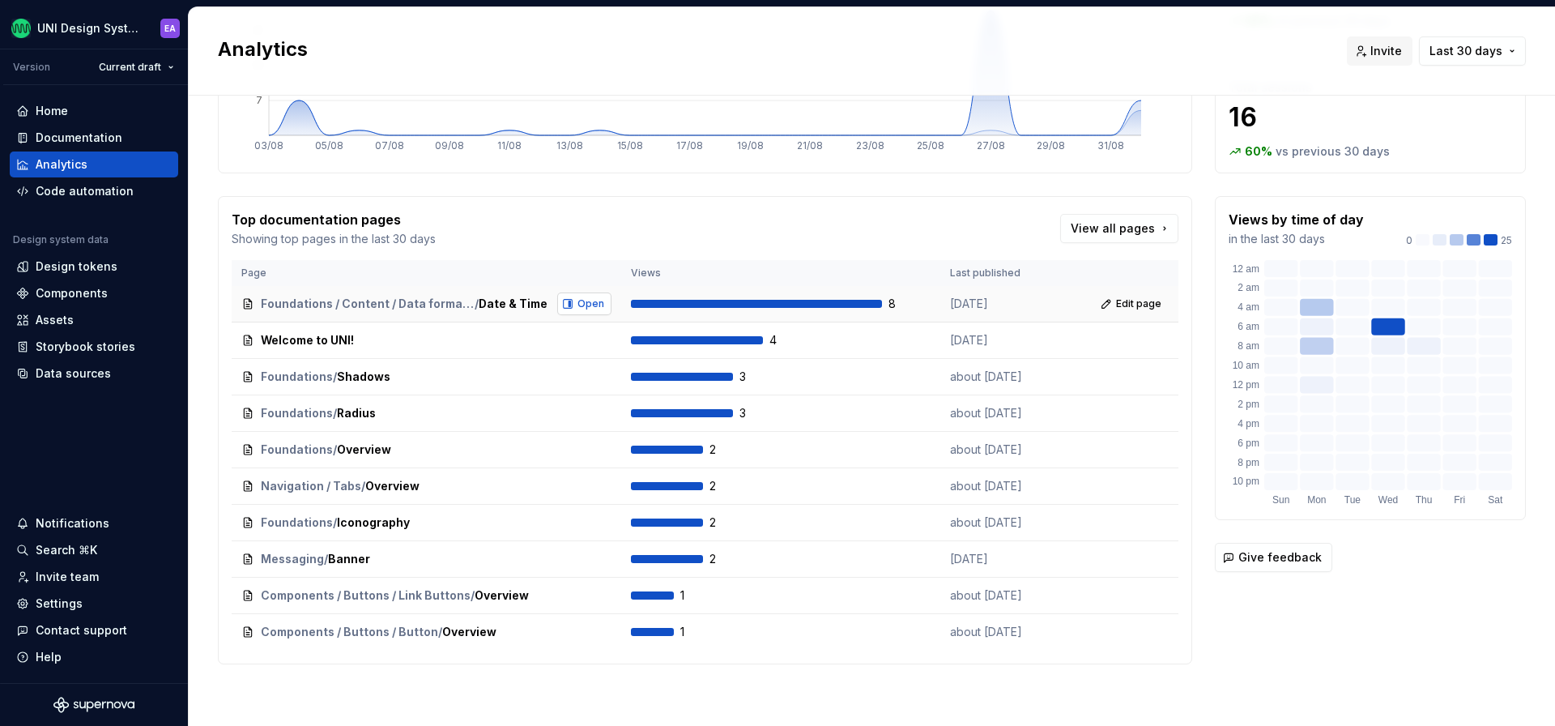
click at [594, 305] on span "Open" at bounding box center [591, 303] width 27 height 13
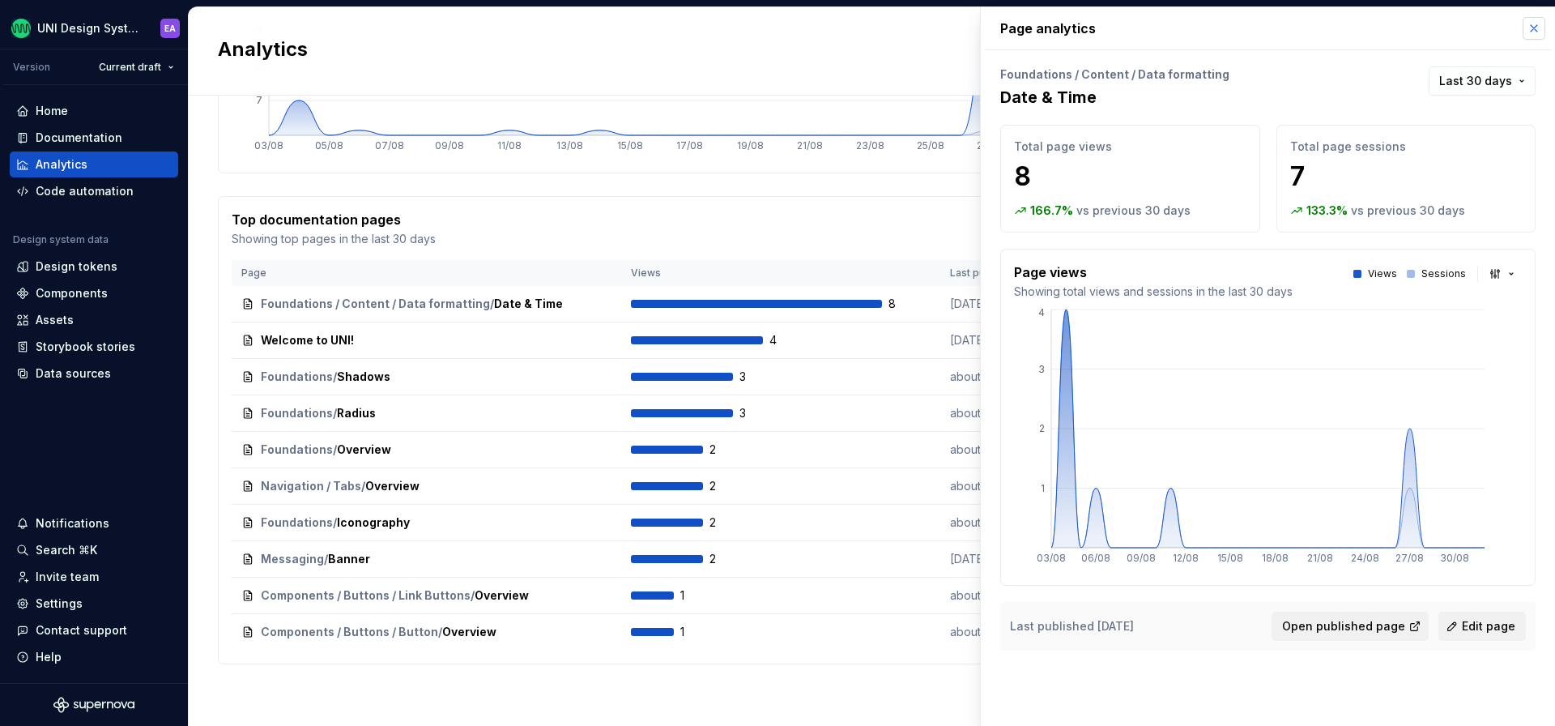
click at [1326, 31] on button "button" at bounding box center [1534, 28] width 23 height 23
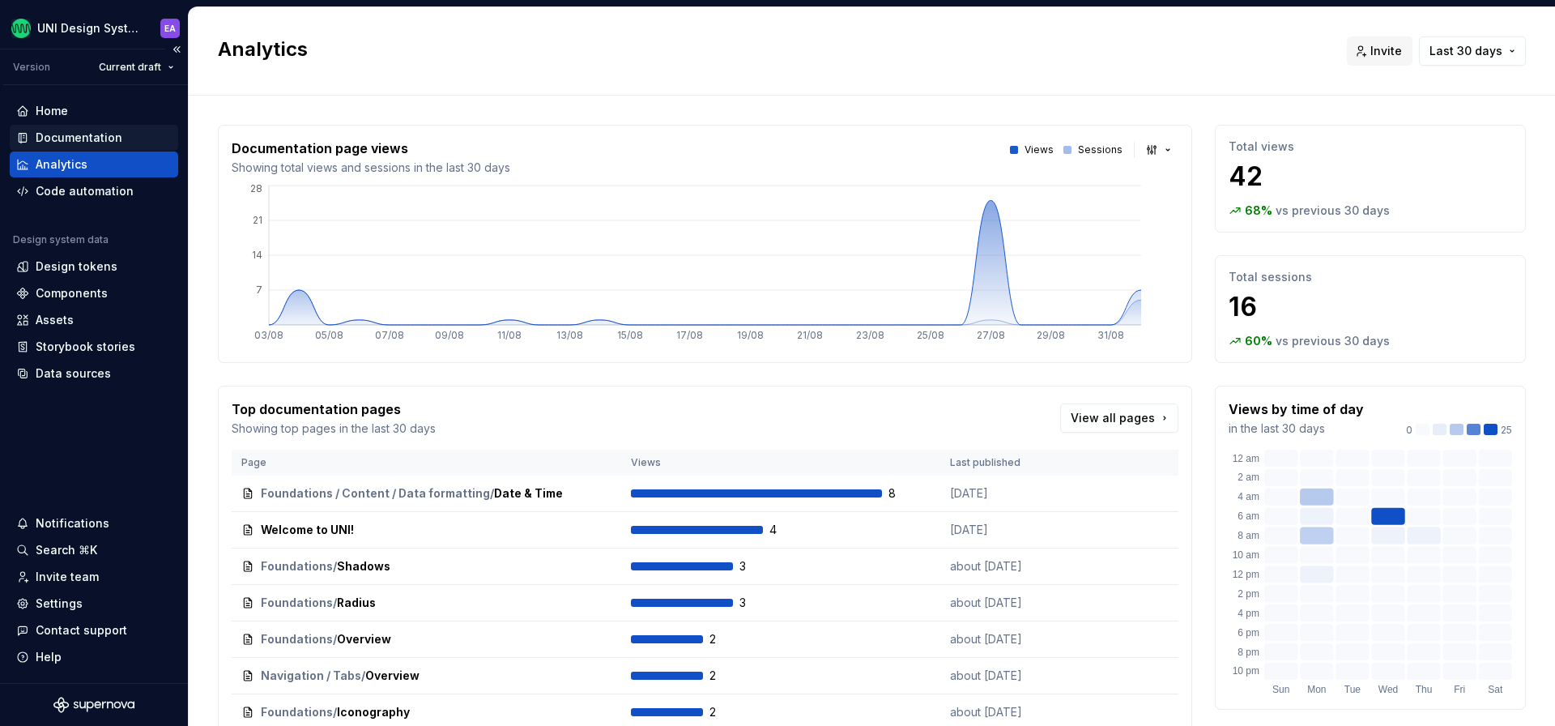
click at [80, 135] on div "Documentation" at bounding box center [79, 138] width 87 height 16
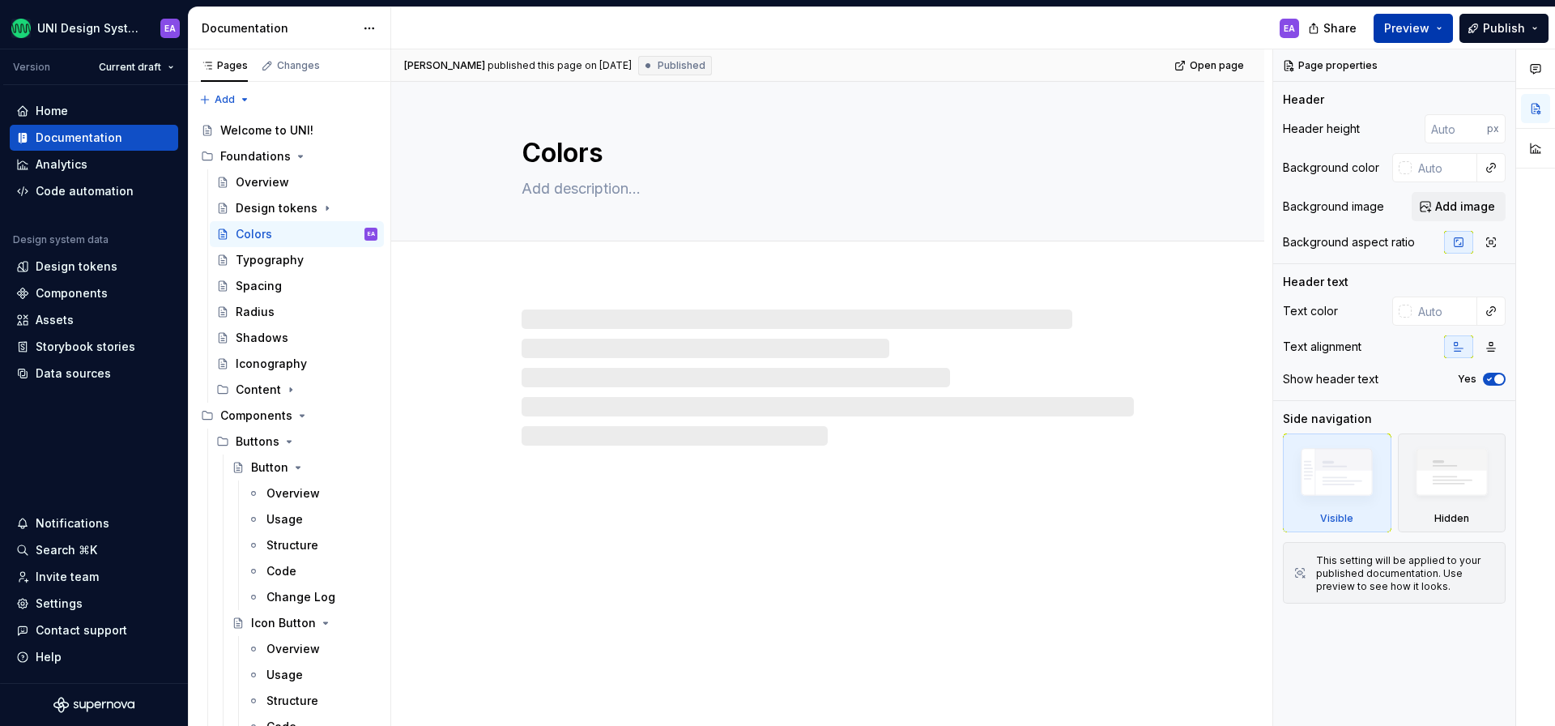
click at [1326, 32] on button "Preview" at bounding box center [1413, 28] width 79 height 29
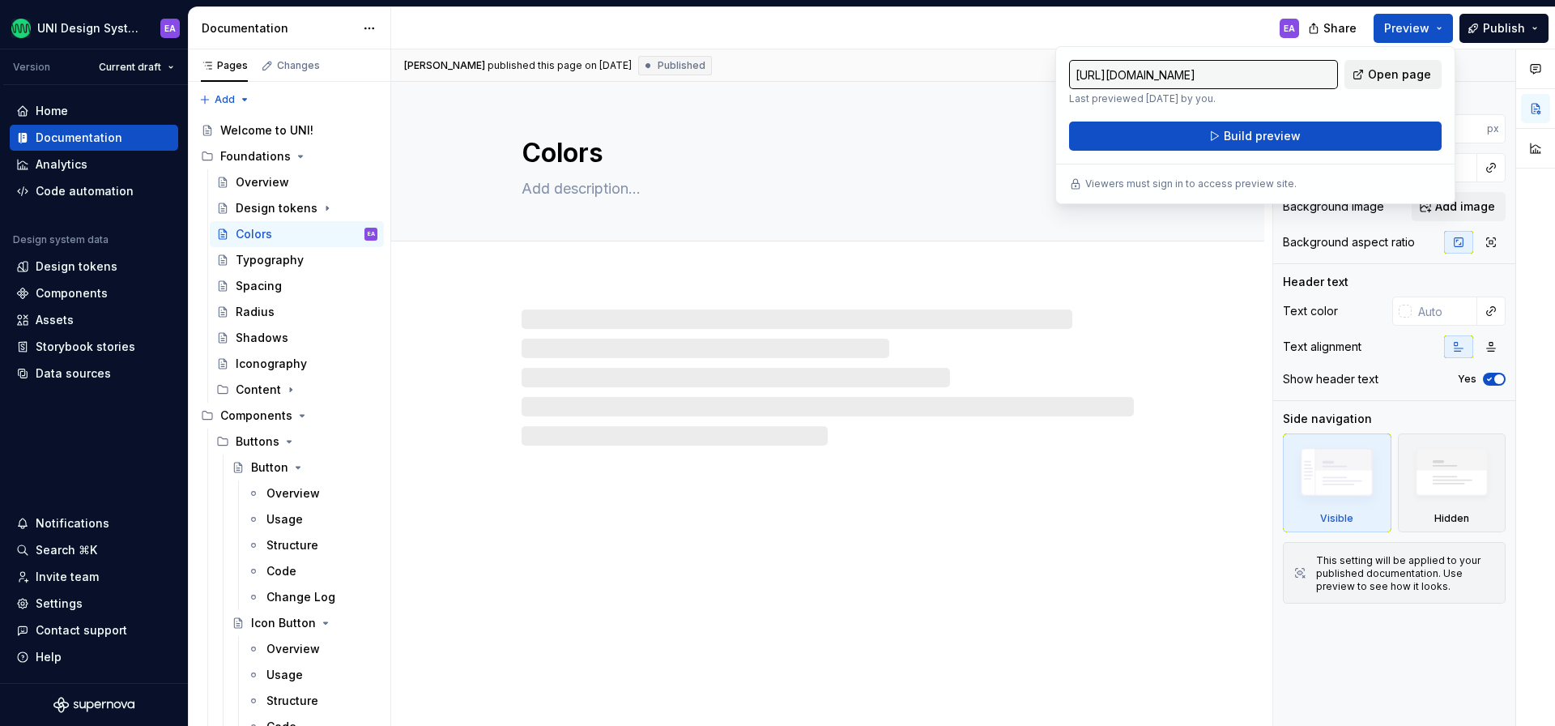
click at [1326, 78] on span "Open page" at bounding box center [1399, 74] width 63 height 16
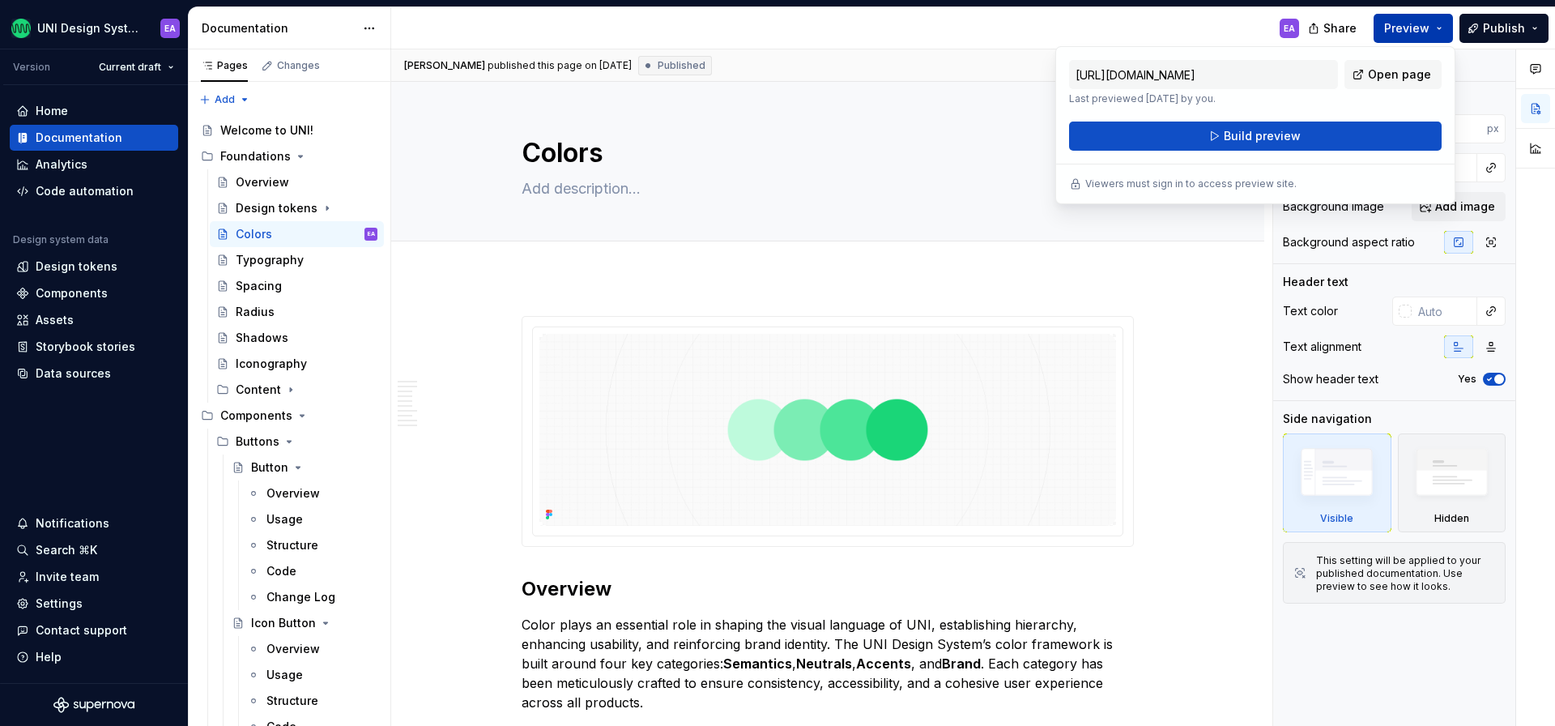
type textarea "*"
